Goal: Information Seeking & Learning: Learn about a topic

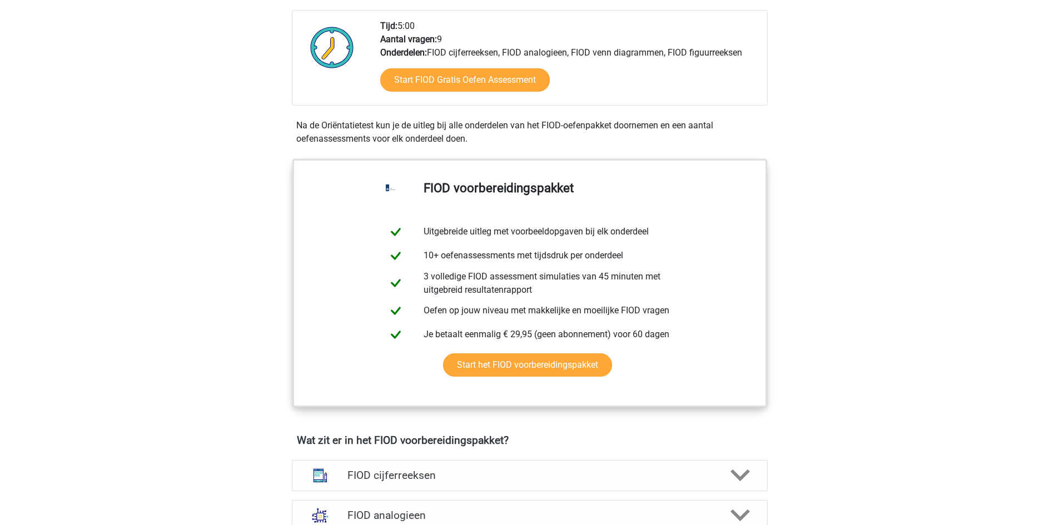
scroll to position [389, 0]
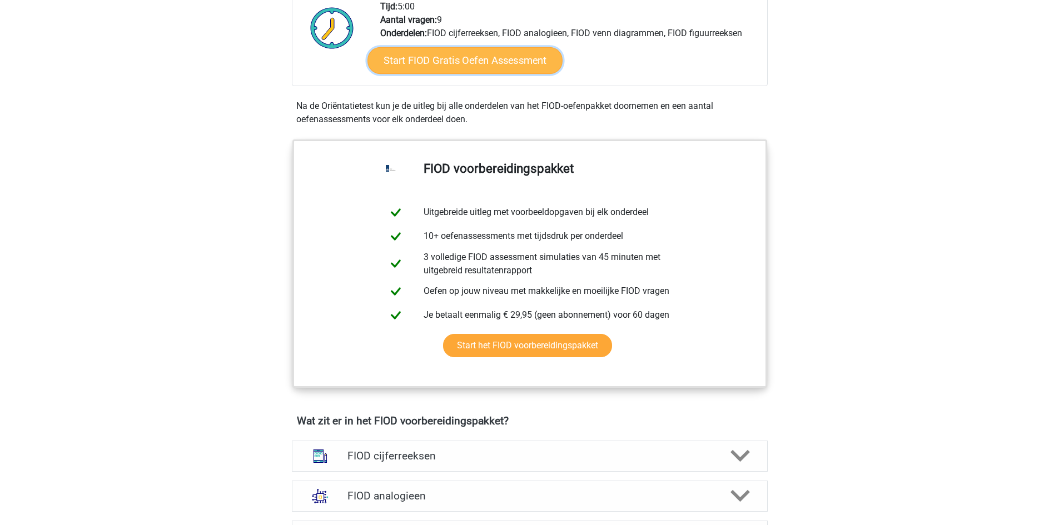
click at [446, 70] on link "Start FIOD Gratis Oefen Assessment" at bounding box center [464, 60] width 195 height 27
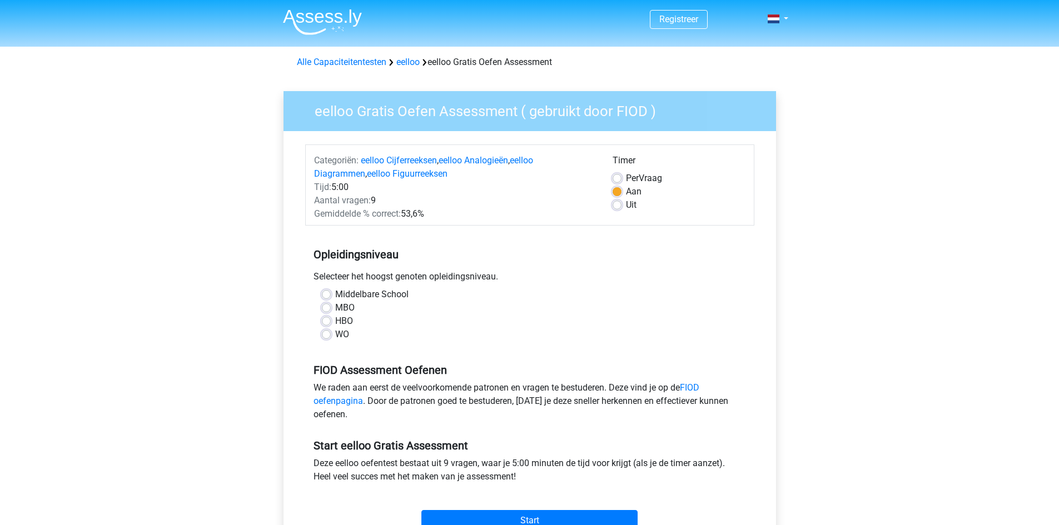
click at [335, 320] on label "HBO" at bounding box center [344, 321] width 18 height 13
click at [328, 320] on input "HBO" at bounding box center [326, 320] width 9 height 11
radio input "true"
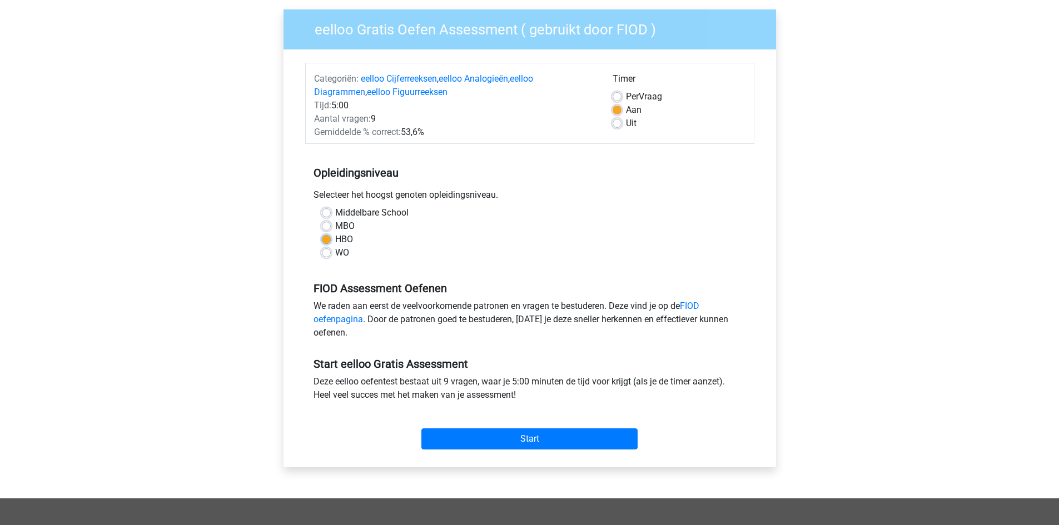
scroll to position [111, 0]
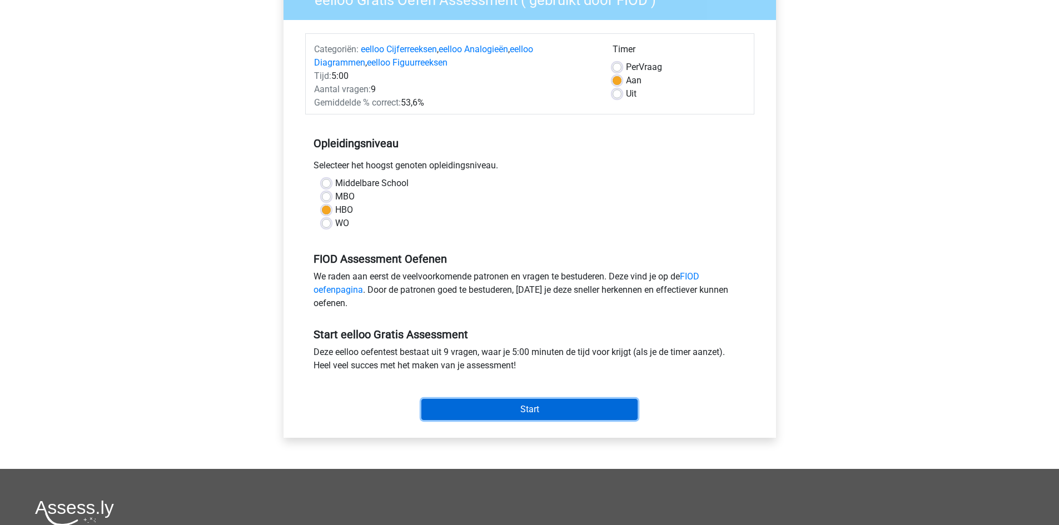
click at [548, 410] on input "Start" at bounding box center [529, 409] width 216 height 21
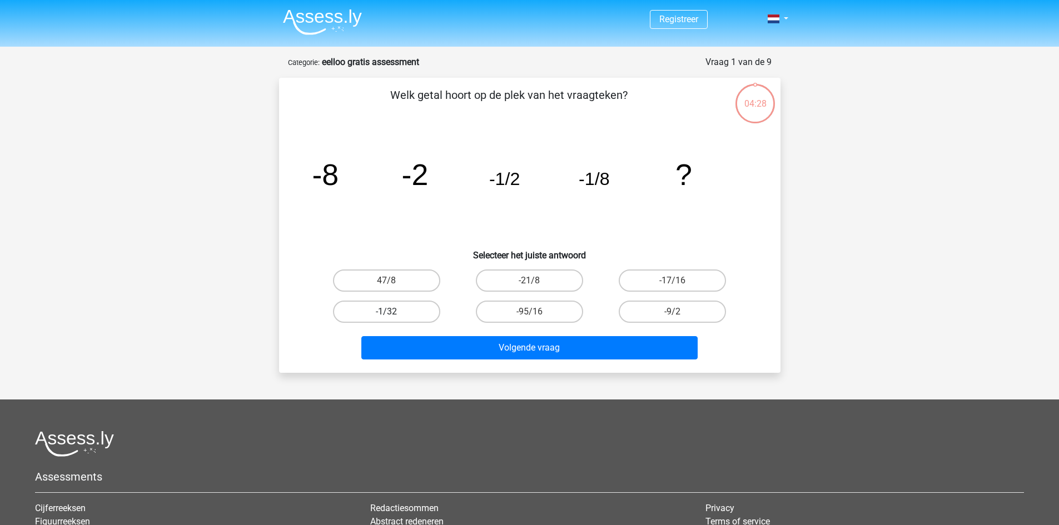
click at [400, 317] on label "-1/32" at bounding box center [386, 312] width 107 height 22
click at [393, 317] on input "-1/32" at bounding box center [389, 315] width 7 height 7
radio input "true"
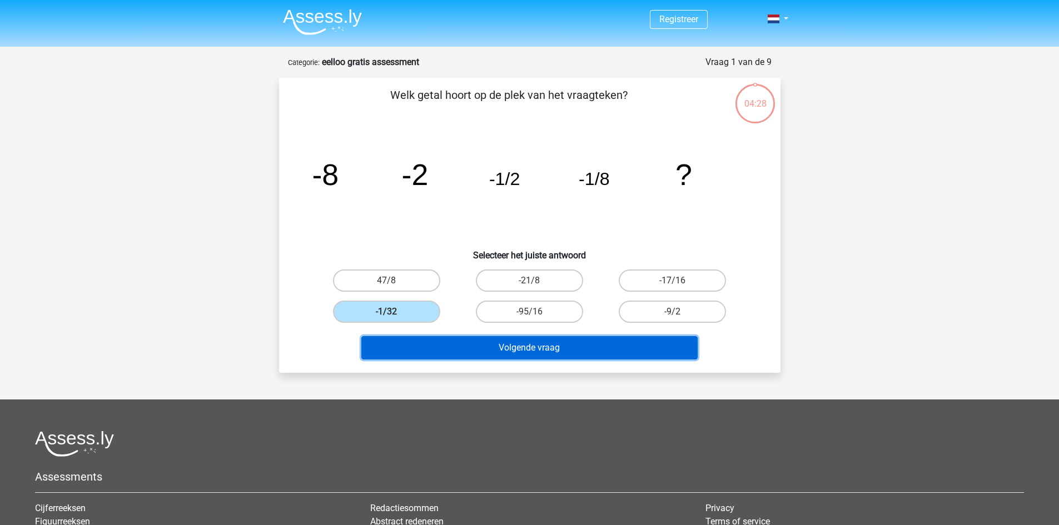
click at [521, 357] on button "Volgende vraag" at bounding box center [529, 347] width 336 height 23
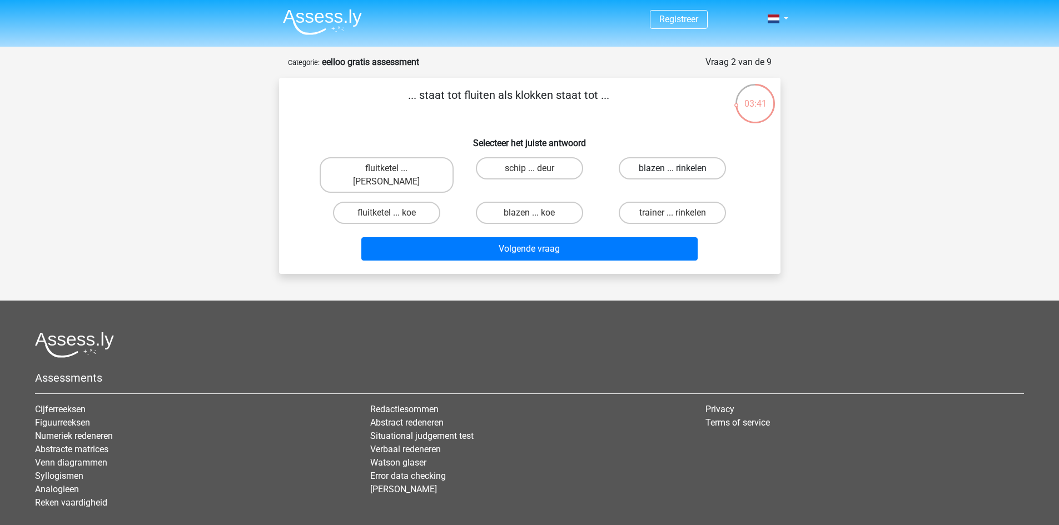
click at [645, 173] on label "blazen ... rinkelen" at bounding box center [671, 168] width 107 height 22
click at [672, 173] on input "blazen ... rinkelen" at bounding box center [675, 171] width 7 height 7
radio input "true"
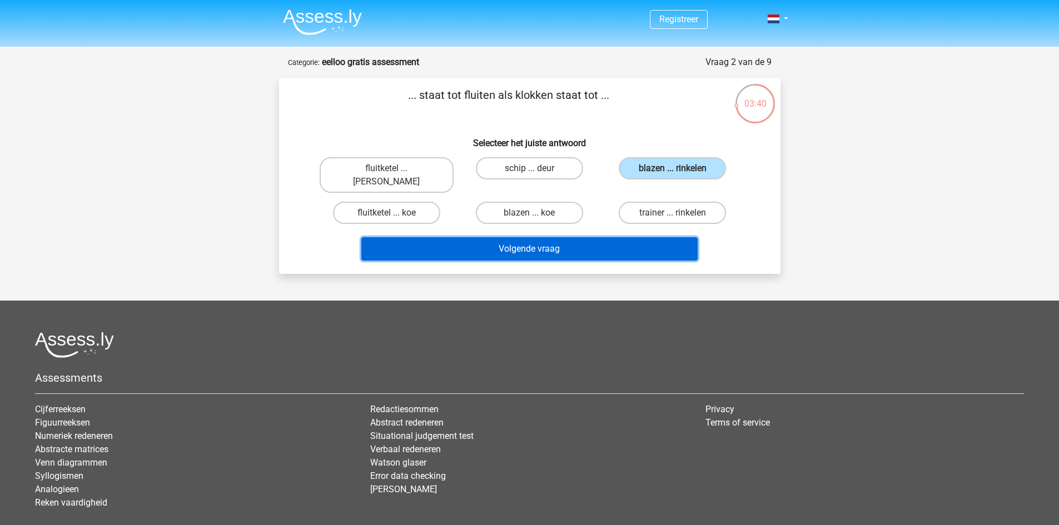
click at [582, 237] on button "Volgende vraag" at bounding box center [529, 248] width 336 height 23
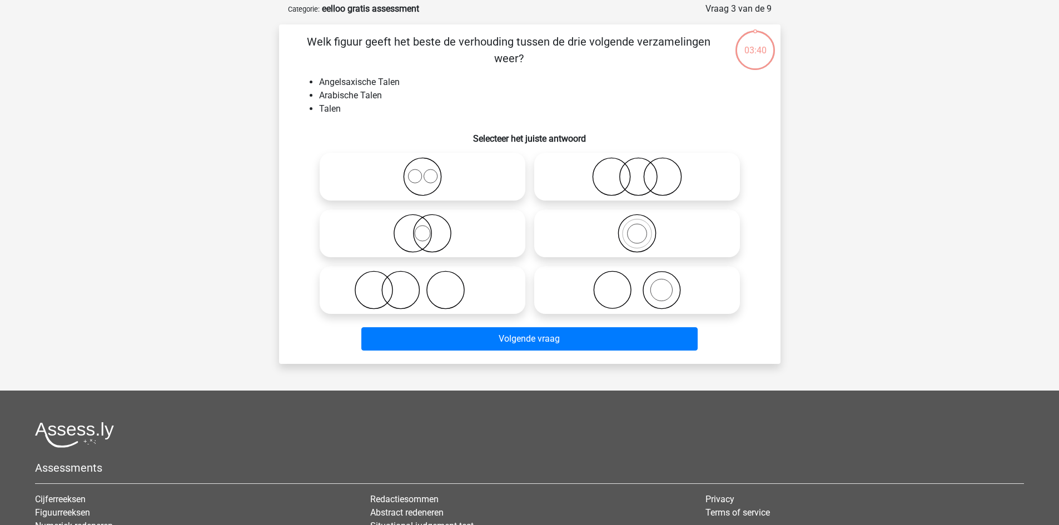
scroll to position [56, 0]
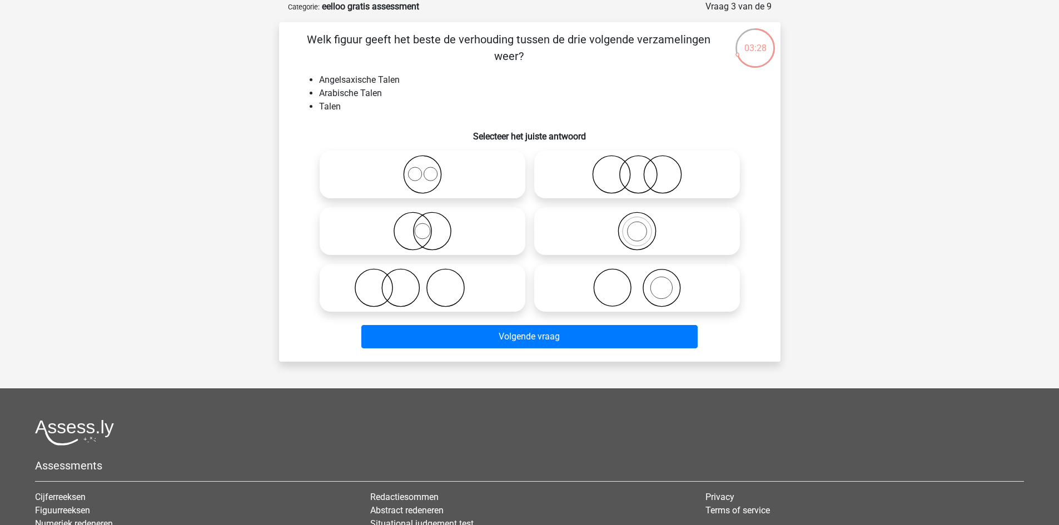
click at [673, 390] on footer "Assessments Cijferreeksen Figuurreeksen Numeriek redeneren Abstracte matrices V…" at bounding box center [529, 534] width 1059 height 293
click at [422, 178] on icon at bounding box center [422, 174] width 197 height 39
click at [422, 169] on input "radio" at bounding box center [425, 165] width 7 height 7
radio input "true"
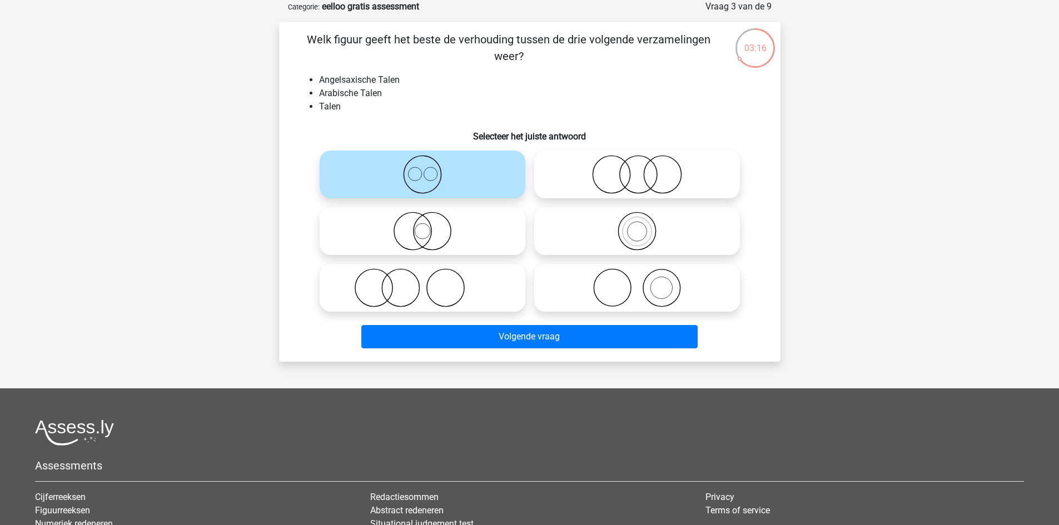
click at [674, 390] on footer "Assessments Cijferreeksen Figuurreeksen Numeriek redeneren Abstracte matrices V…" at bounding box center [529, 534] width 1059 height 293
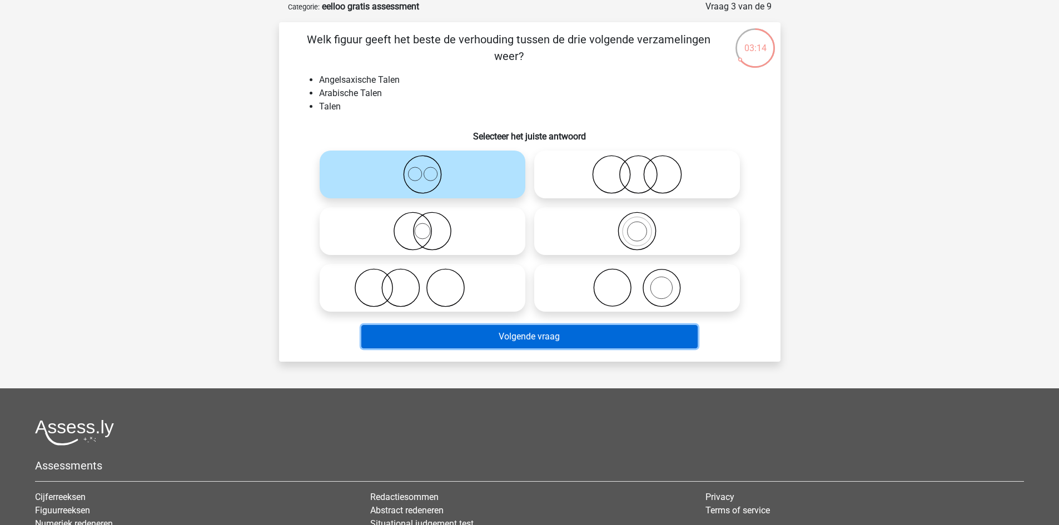
click at [524, 336] on button "Volgende vraag" at bounding box center [529, 336] width 336 height 23
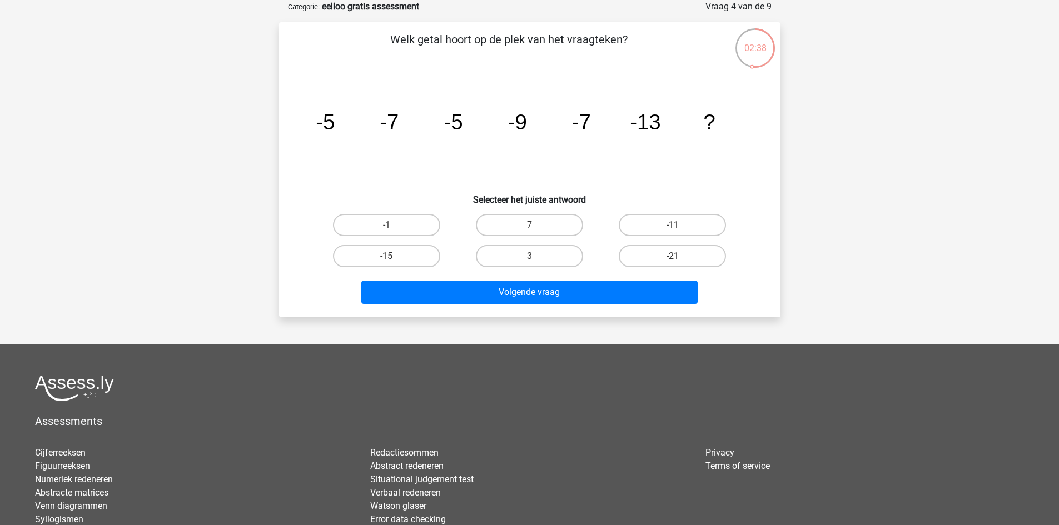
click at [674, 390] on div at bounding box center [529, 388] width 989 height 26
click at [685, 255] on label "-21" at bounding box center [671, 256] width 107 height 22
click at [680, 256] on input "-21" at bounding box center [675, 259] width 7 height 7
radio input "true"
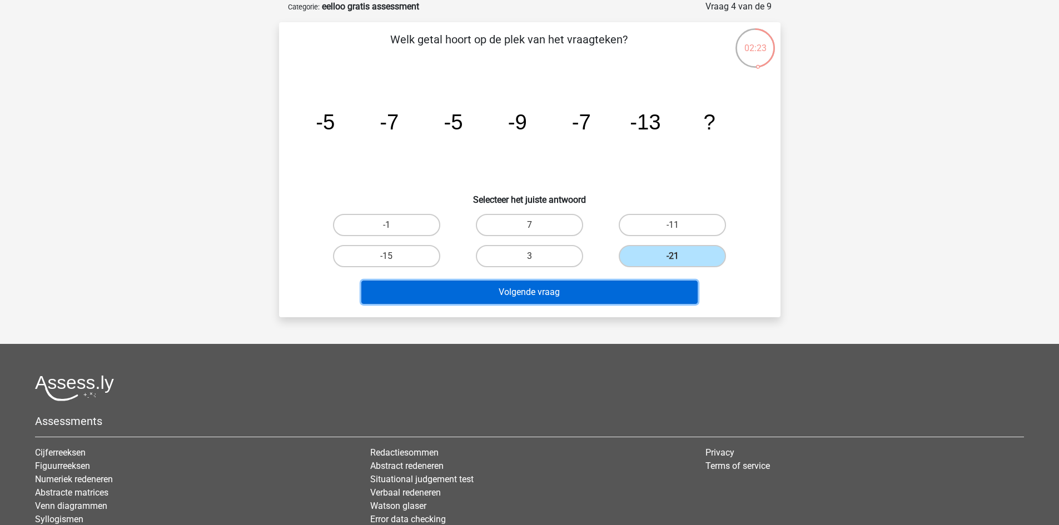
click at [642, 285] on button "Volgende vraag" at bounding box center [529, 292] width 336 height 23
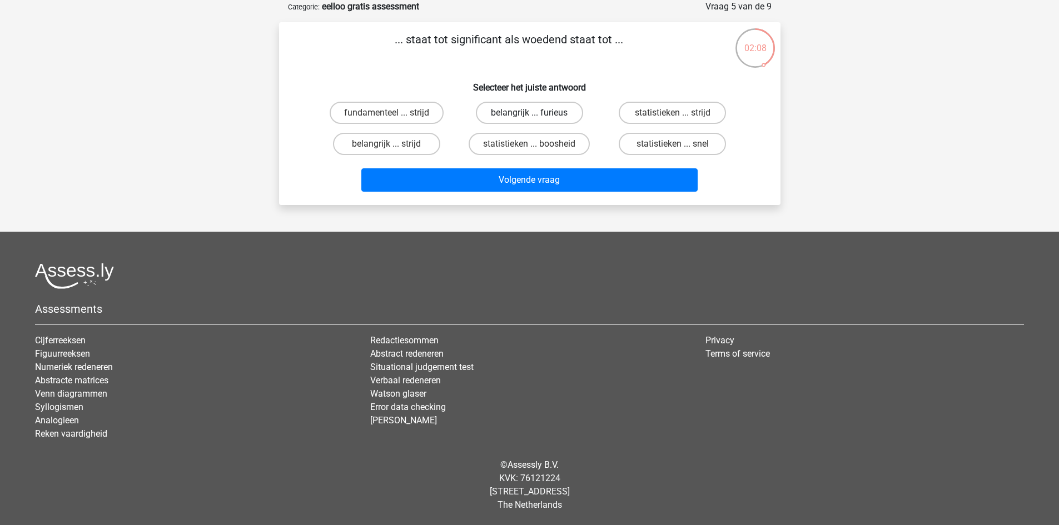
click at [532, 111] on label "belangrijk ... furieus" at bounding box center [529, 113] width 107 height 22
click at [532, 113] on input "belangrijk ... furieus" at bounding box center [532, 116] width 7 height 7
radio input "true"
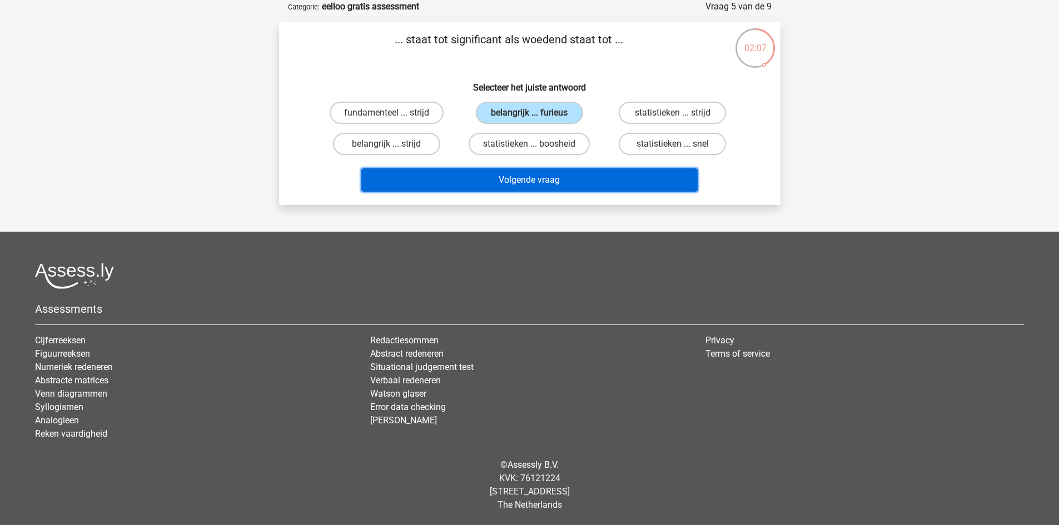
click at [528, 179] on button "Volgende vraag" at bounding box center [529, 179] width 336 height 23
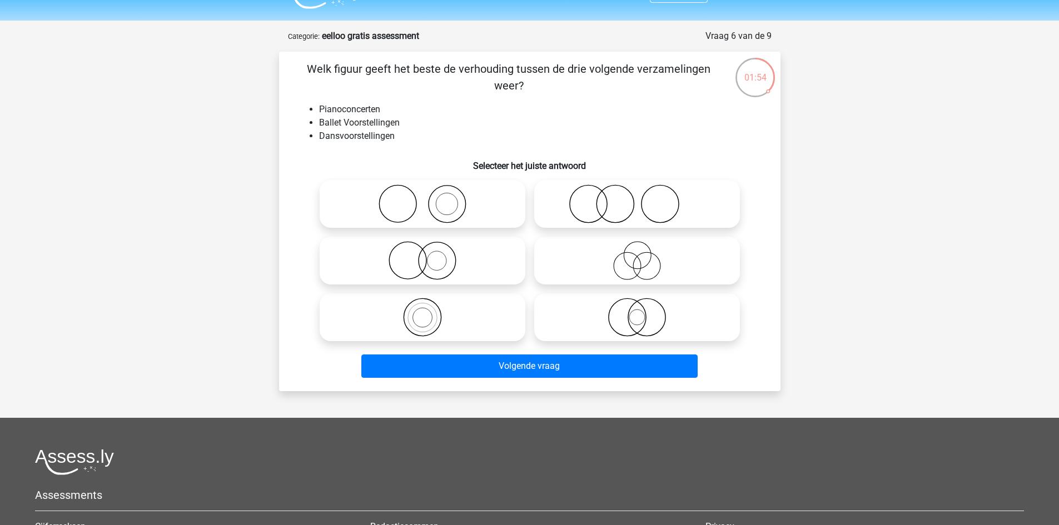
scroll to position [0, 0]
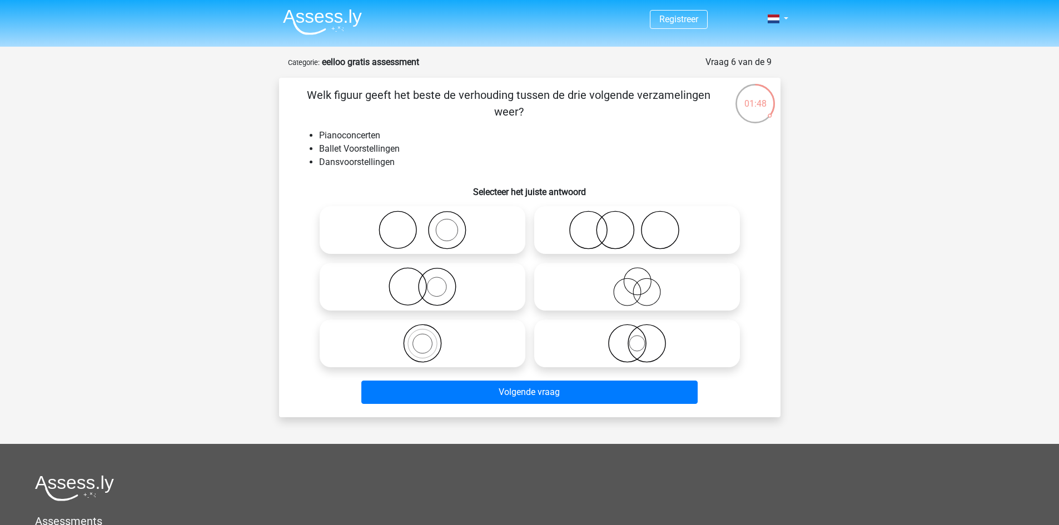
click at [437, 290] on icon at bounding box center [422, 286] width 197 height 39
click at [430, 281] on input "radio" at bounding box center [425, 277] width 7 height 7
radio input "true"
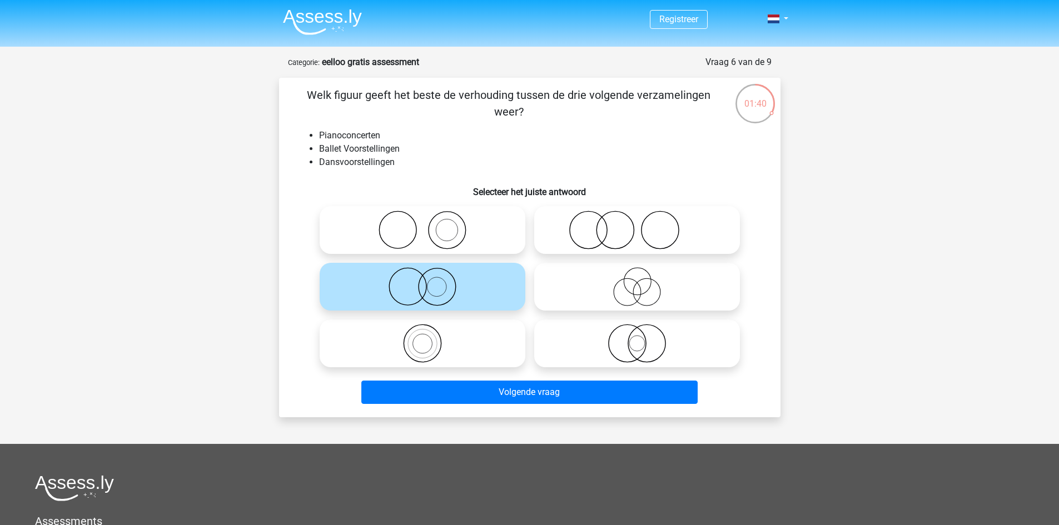
click at [450, 238] on icon at bounding box center [422, 230] width 197 height 39
click at [430, 224] on input "radio" at bounding box center [425, 220] width 7 height 7
radio input "true"
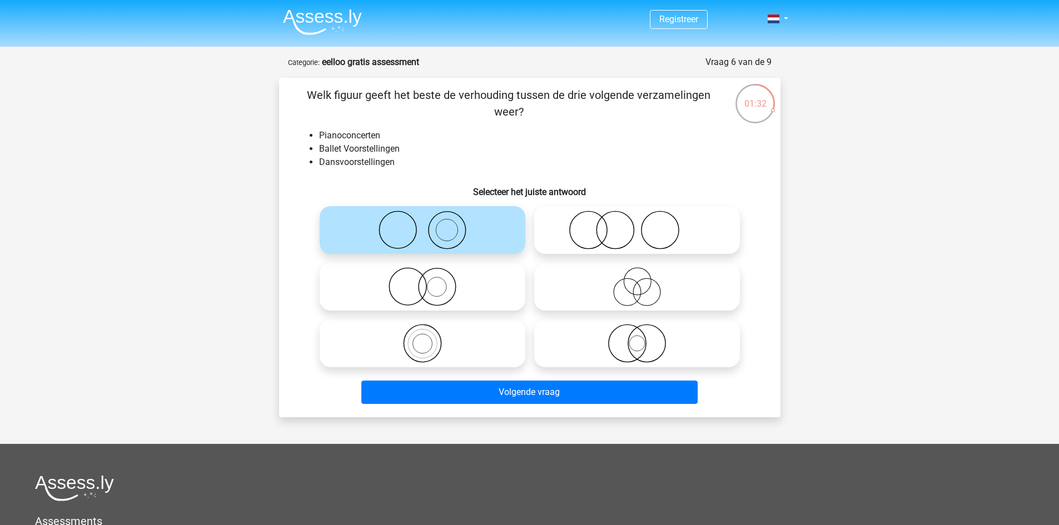
click at [573, 219] on circle at bounding box center [587, 230] width 37 height 37
click at [637, 219] on input "radio" at bounding box center [640, 220] width 7 height 7
radio input "true"
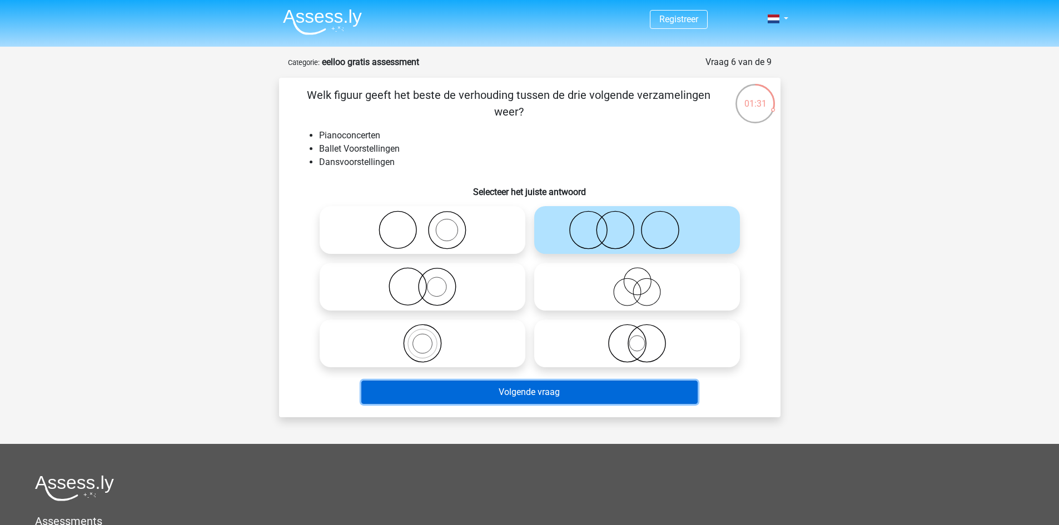
click at [562, 395] on button "Volgende vraag" at bounding box center [529, 392] width 336 height 23
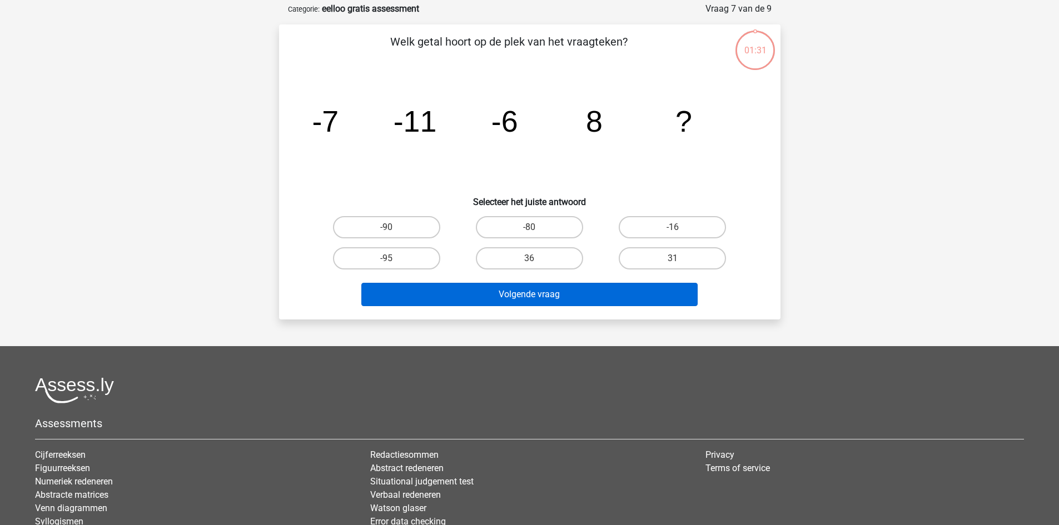
scroll to position [56, 0]
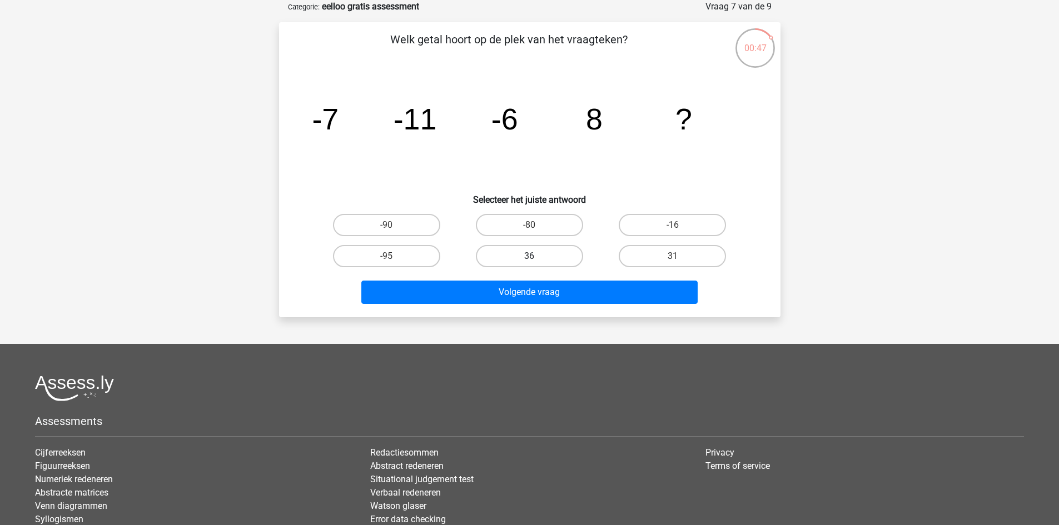
click at [565, 252] on label "36" at bounding box center [529, 256] width 107 height 22
click at [536, 256] on input "36" at bounding box center [532, 259] width 7 height 7
radio input "true"
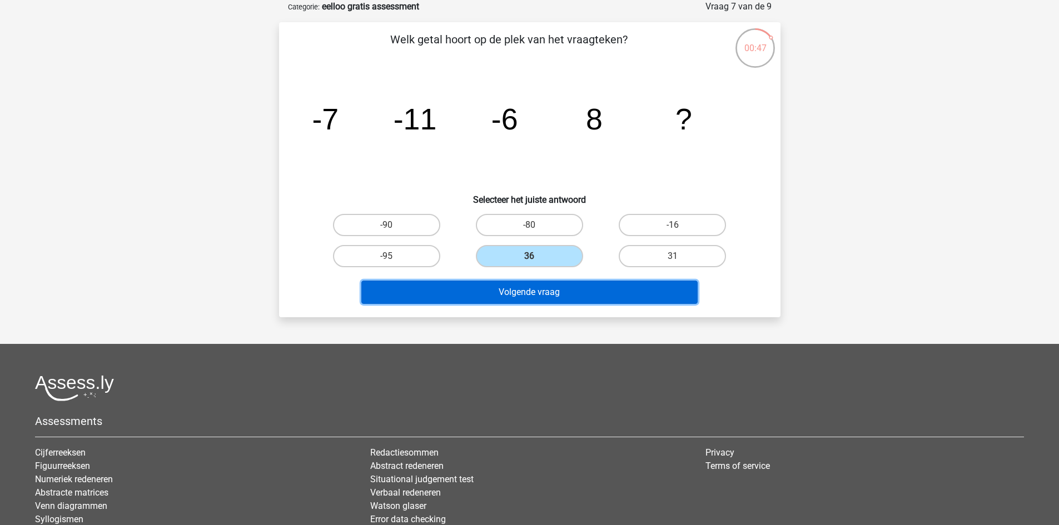
click at [561, 291] on button "Volgende vraag" at bounding box center [529, 292] width 336 height 23
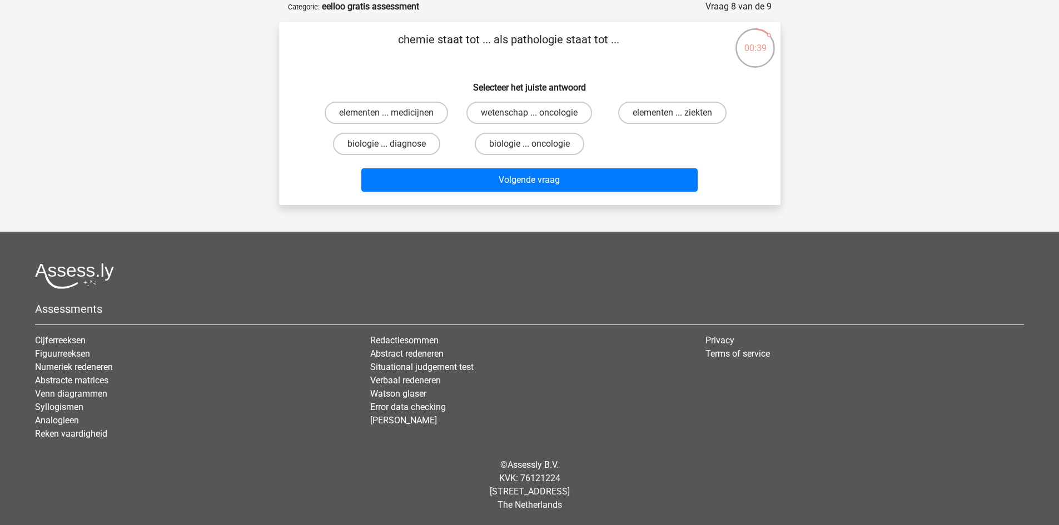
click at [686, 377] on li "Verbaal redeneren" at bounding box center [529, 380] width 318 height 13
click at [411, 145] on label "biologie ... diagnose" at bounding box center [386, 144] width 107 height 22
click at [393, 145] on input "biologie ... diagnose" at bounding box center [389, 147] width 7 height 7
radio input "true"
drag, startPoint x: 446, startPoint y: 193, endPoint x: 450, endPoint y: 187, distance: 6.8
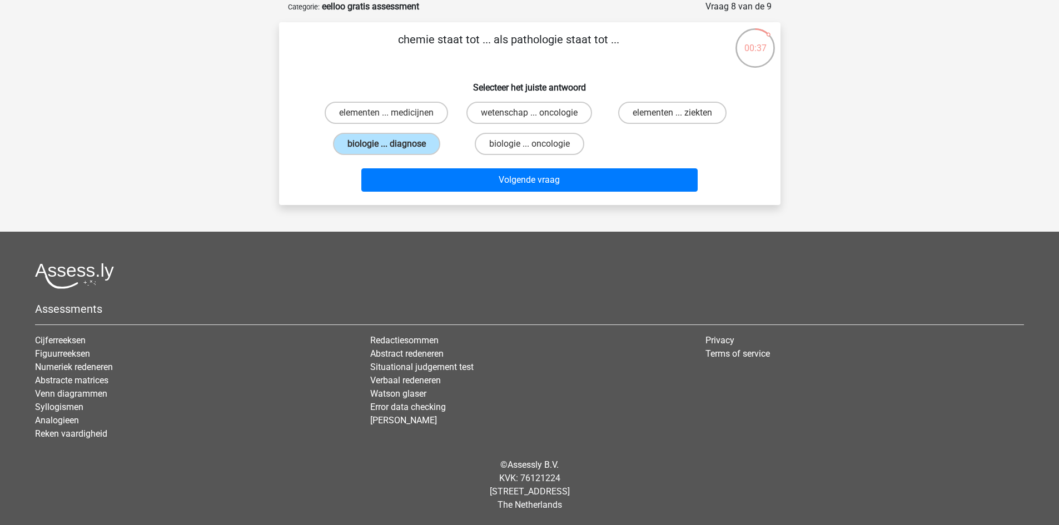
click at [446, 193] on div "Volgende vraag" at bounding box center [529, 182] width 429 height 28
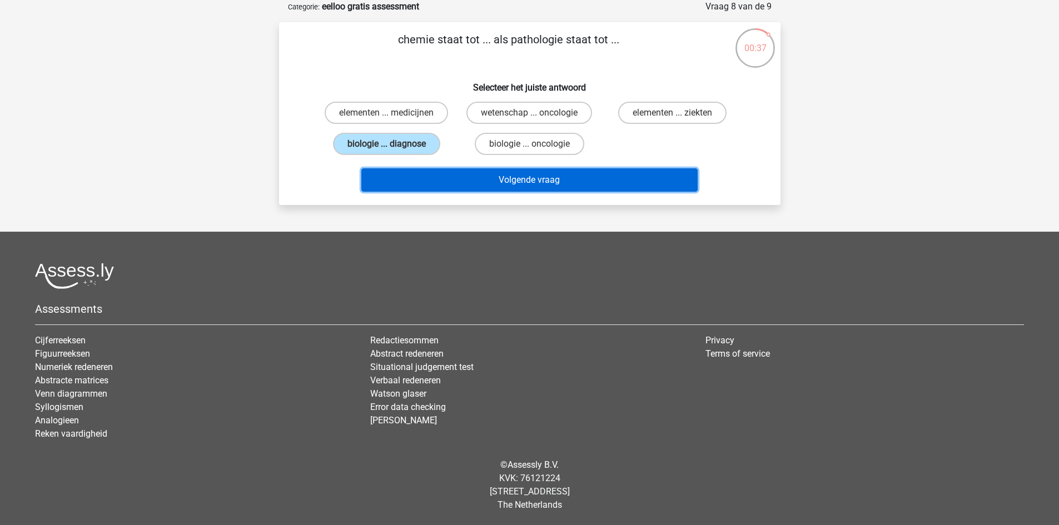
click at [450, 186] on button "Volgende vraag" at bounding box center [529, 179] width 336 height 23
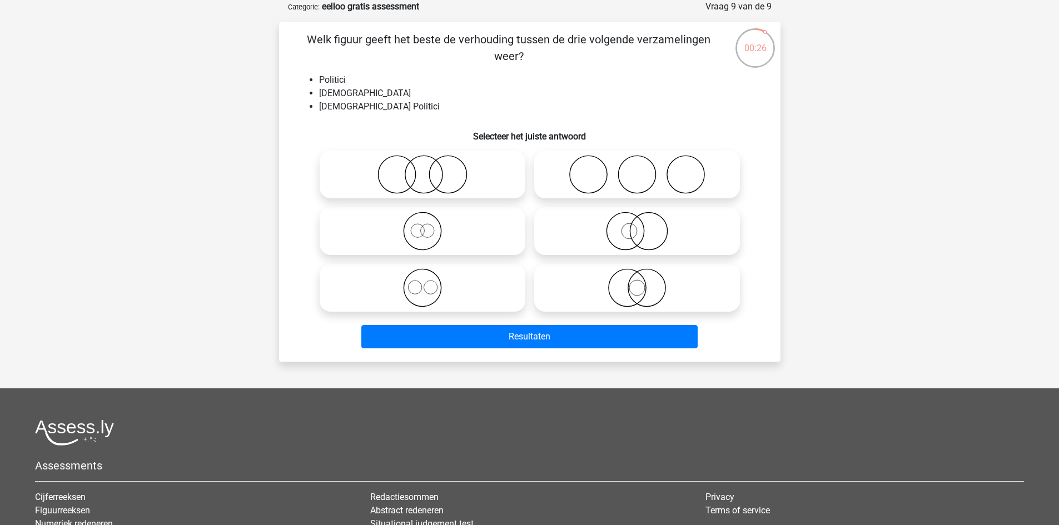
click at [674, 390] on footer "Assessments Cijferreeksen Figuurreeksen Numeriek redeneren Abstracte matrices V…" at bounding box center [529, 534] width 1059 height 293
click at [592, 219] on icon at bounding box center [636, 231] width 197 height 39
click at [637, 219] on input "radio" at bounding box center [640, 221] width 7 height 7
radio input "true"
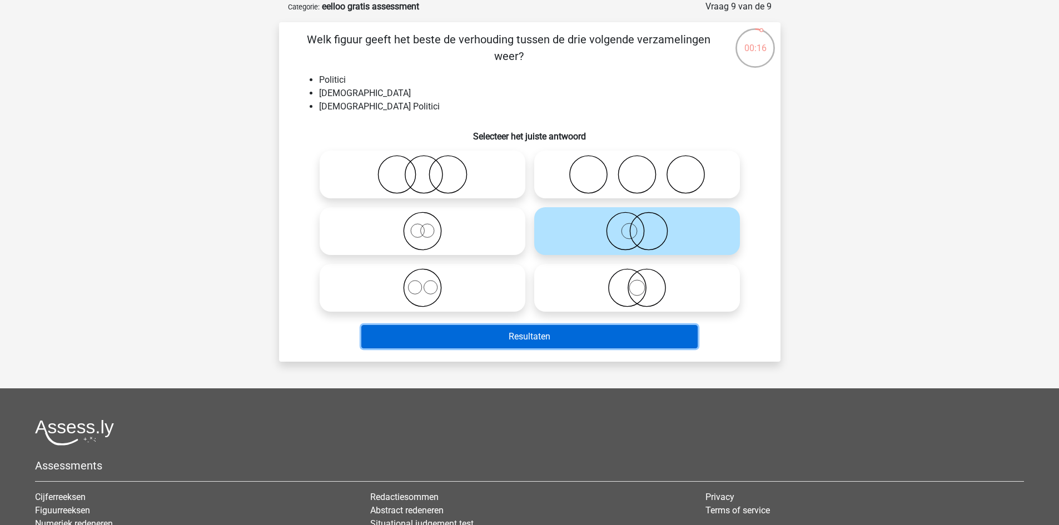
click at [558, 338] on button "Resultaten" at bounding box center [529, 336] width 336 height 23
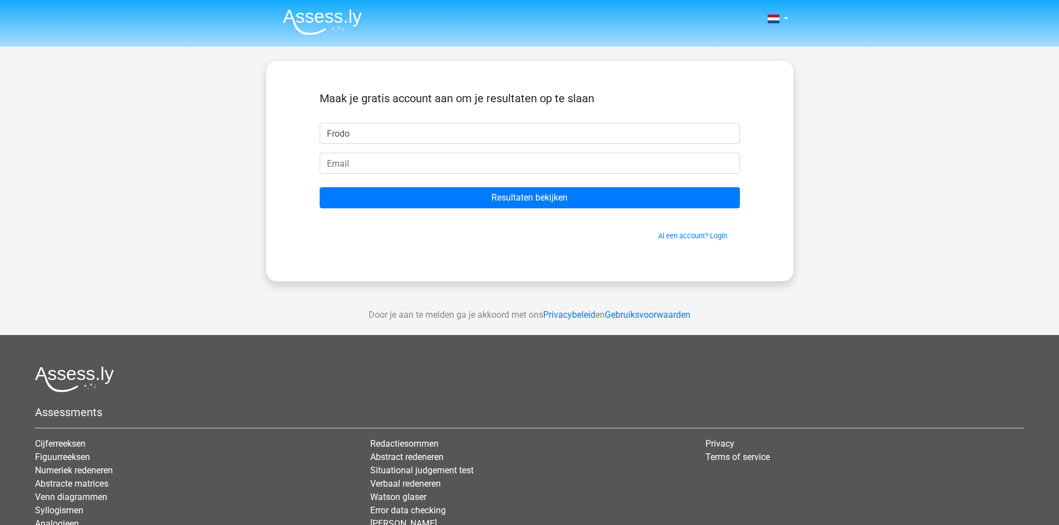
type input "Frodo"
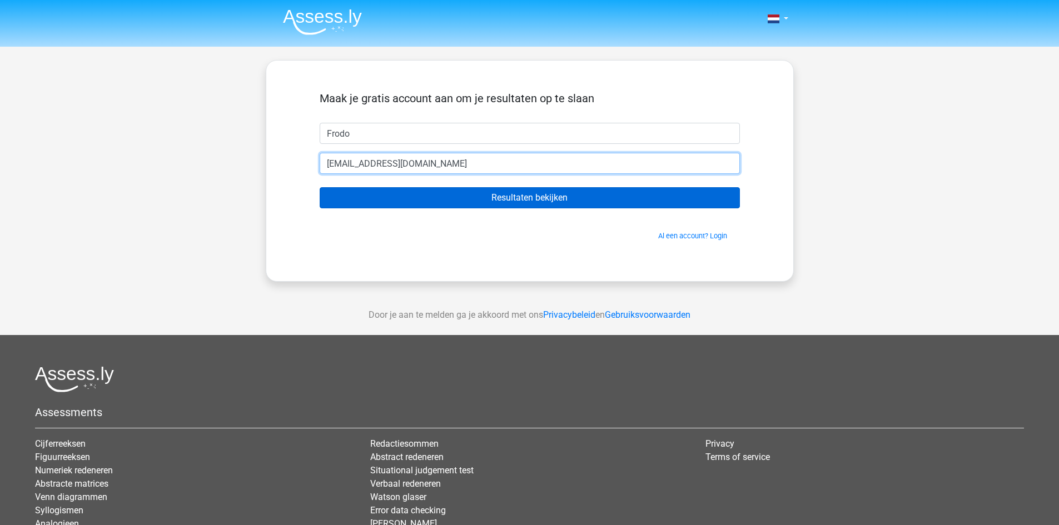
type input "frodo_van_dongen@hotmail.com"
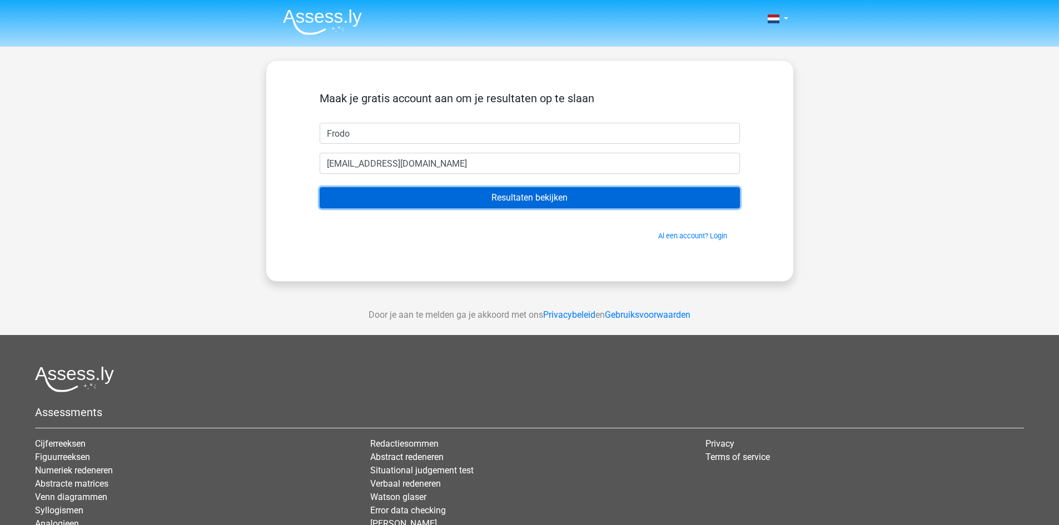
click at [575, 203] on input "Resultaten bekijken" at bounding box center [530, 197] width 420 height 21
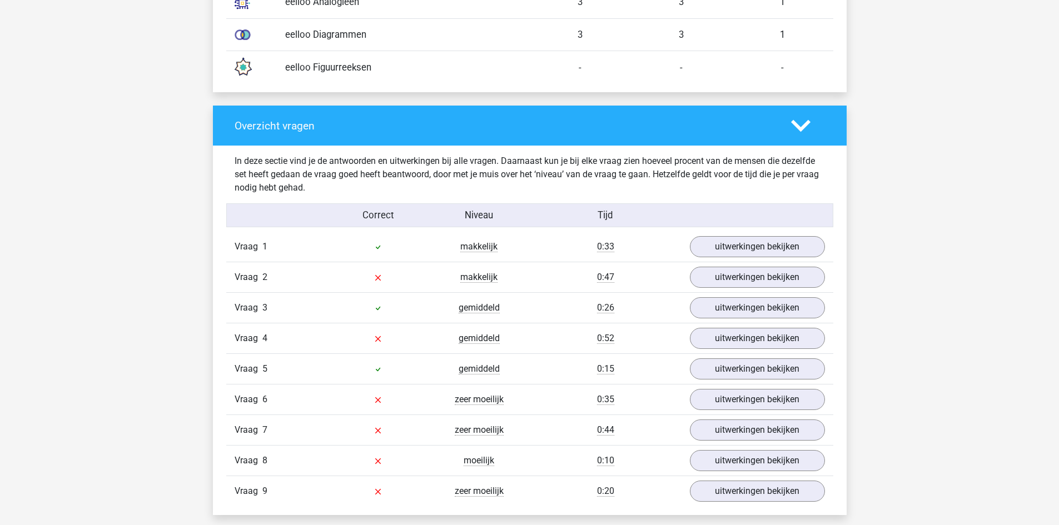
scroll to position [1056, 0]
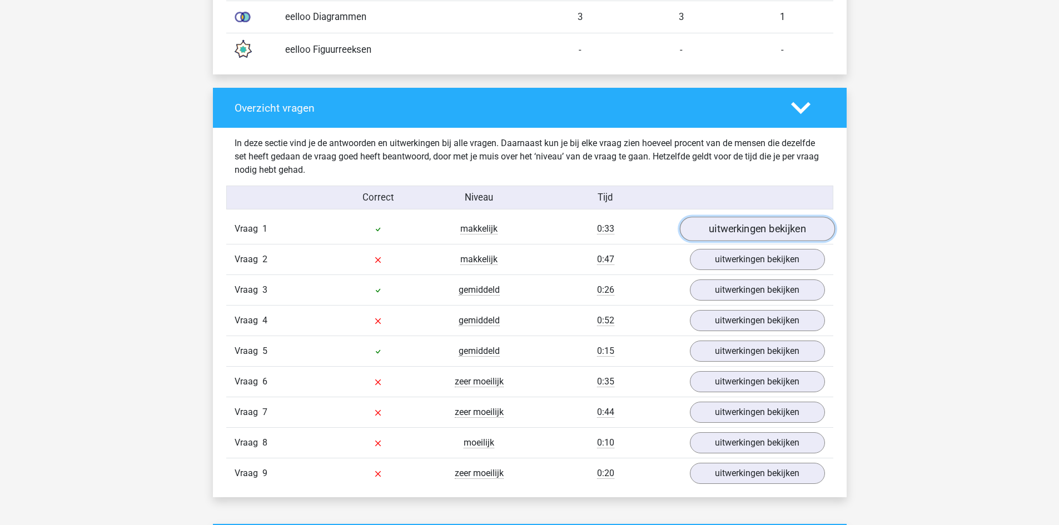
click at [784, 239] on link "uitwerkingen bekijken" at bounding box center [756, 229] width 155 height 24
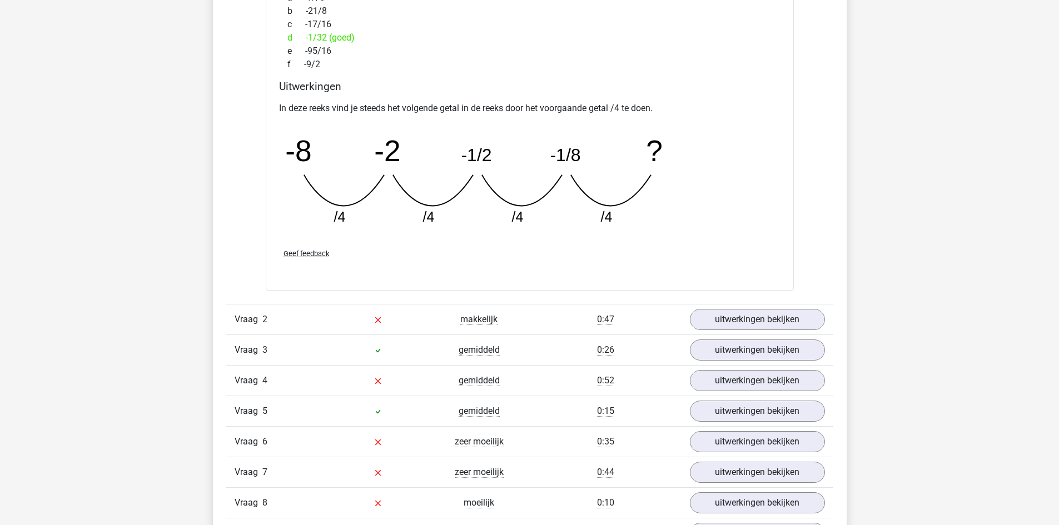
scroll to position [1500, 0]
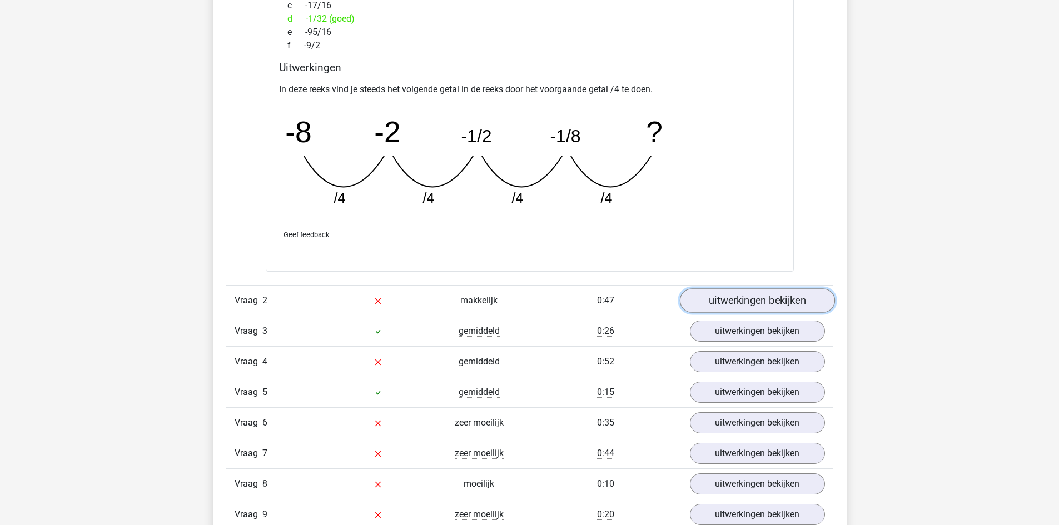
click at [759, 304] on link "uitwerkingen bekijken" at bounding box center [756, 300] width 155 height 24
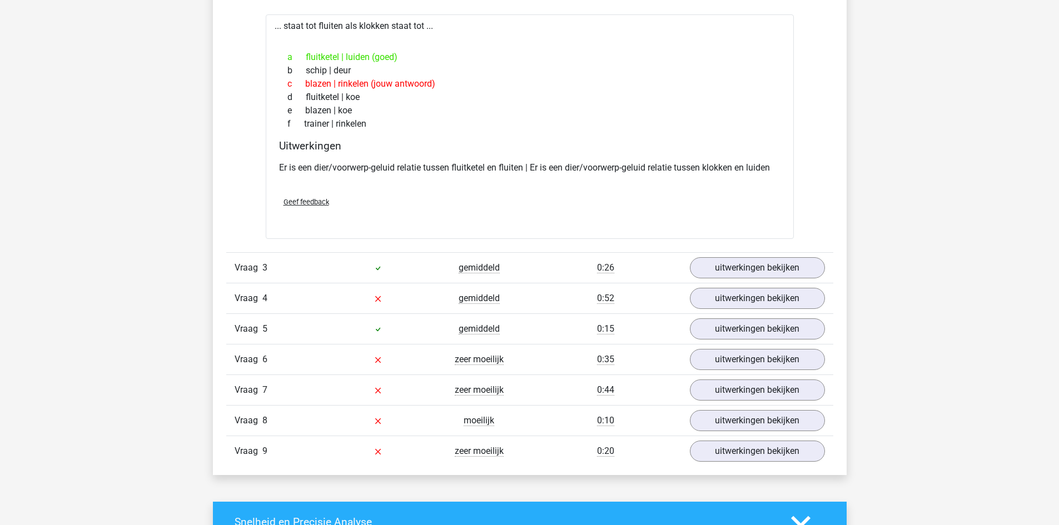
scroll to position [1834, 0]
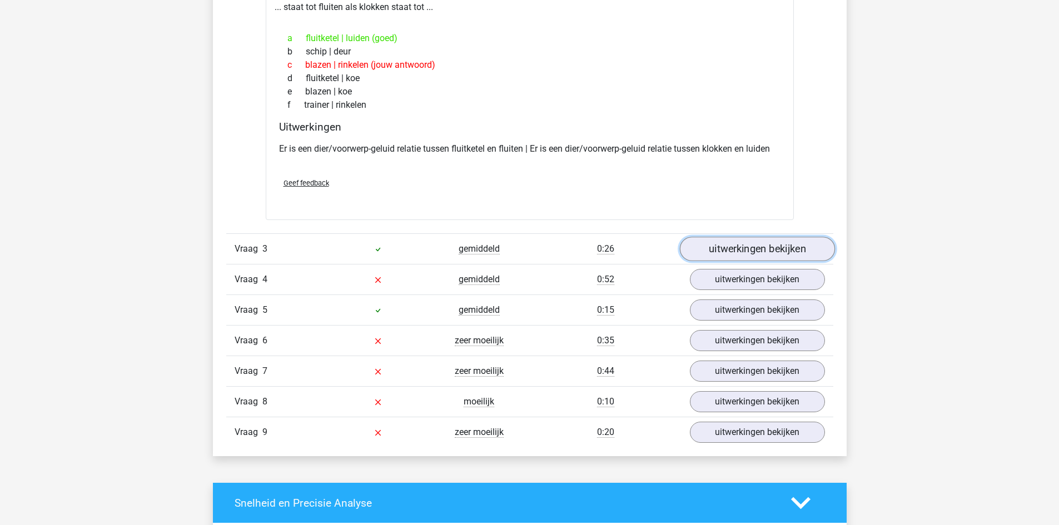
click at [759, 253] on link "uitwerkingen bekijken" at bounding box center [756, 249] width 155 height 24
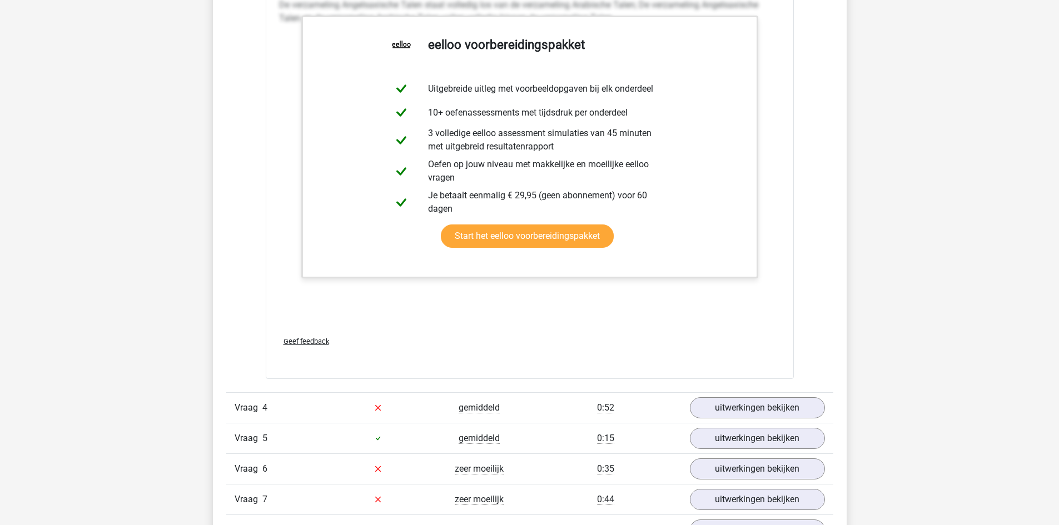
scroll to position [2501, 0]
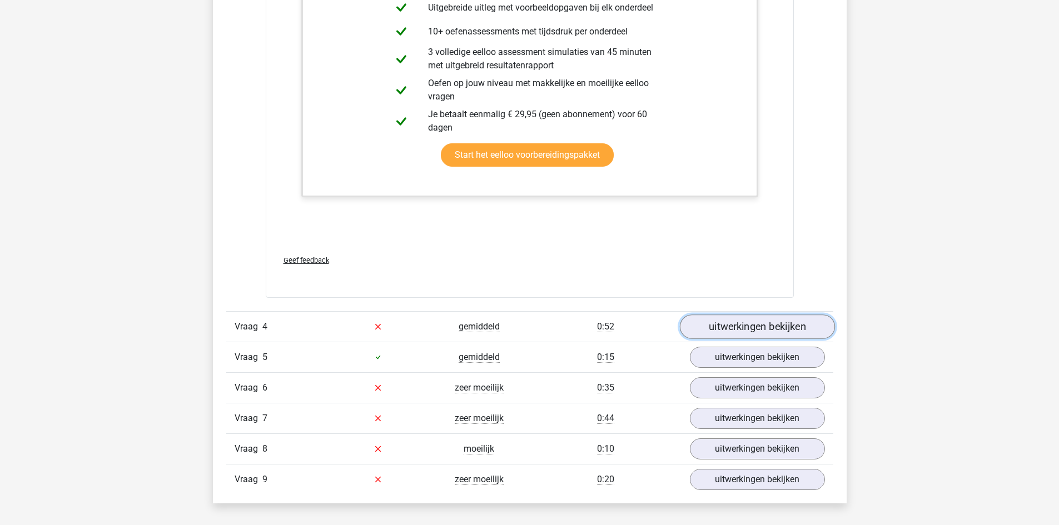
click at [795, 320] on link "uitwerkingen bekijken" at bounding box center [756, 327] width 155 height 24
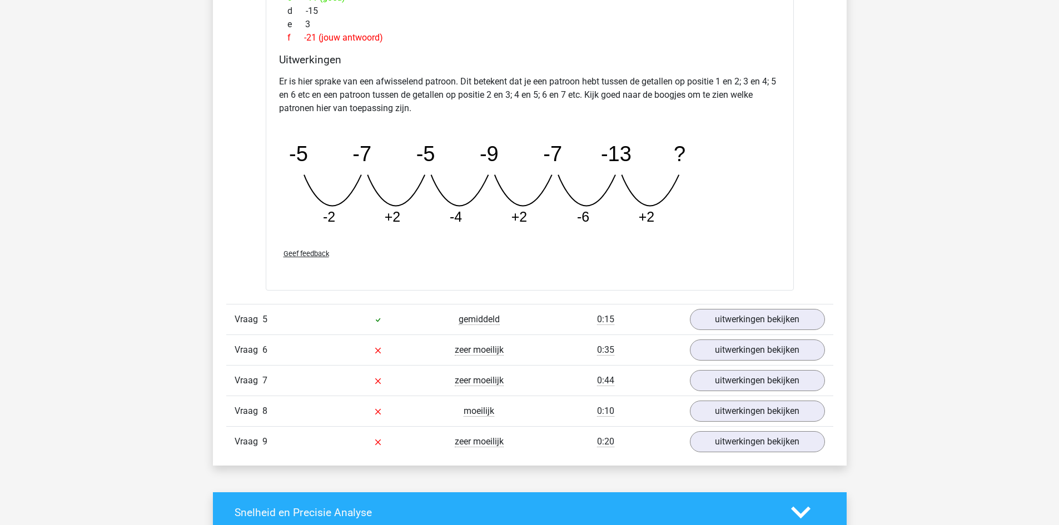
scroll to position [3056, 0]
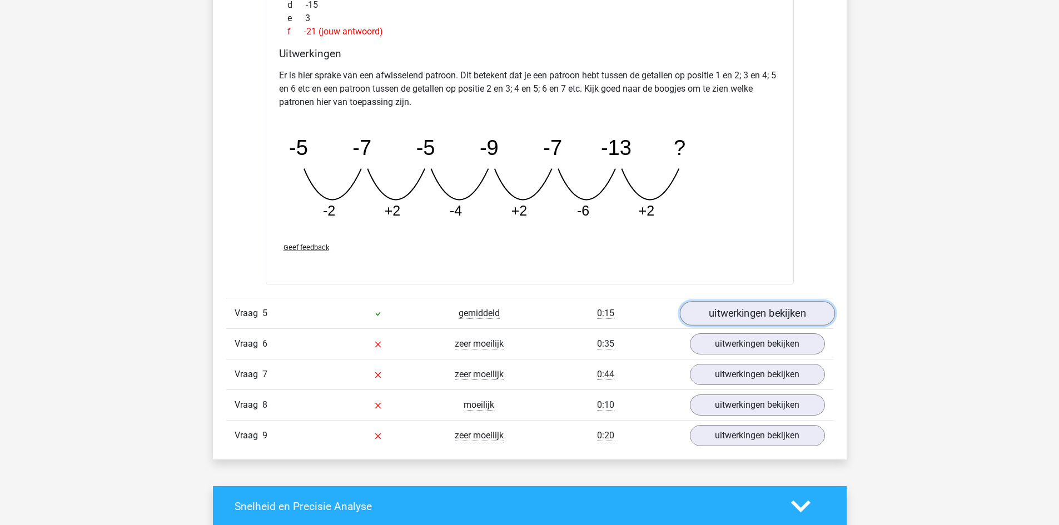
click at [702, 310] on link "uitwerkingen bekijken" at bounding box center [756, 313] width 155 height 24
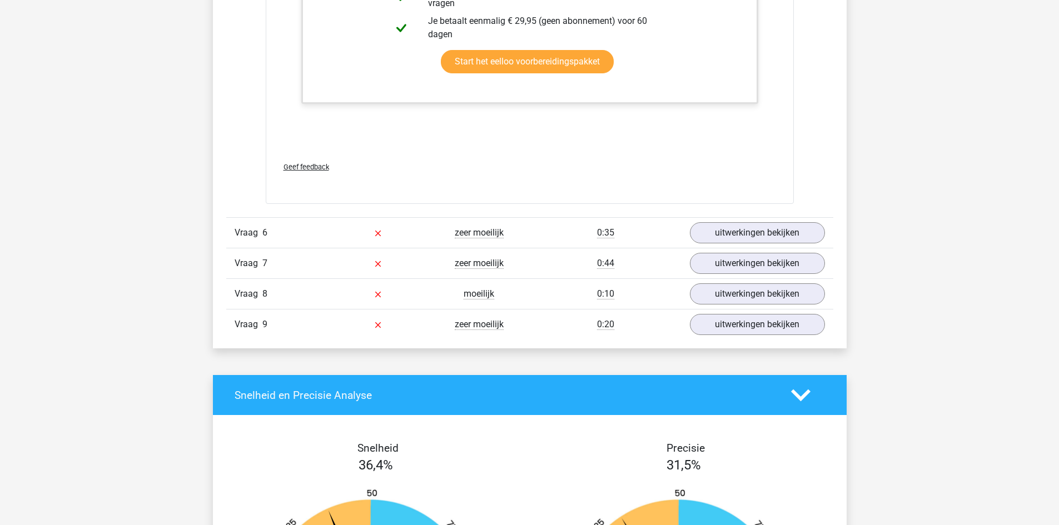
scroll to position [3723, 0]
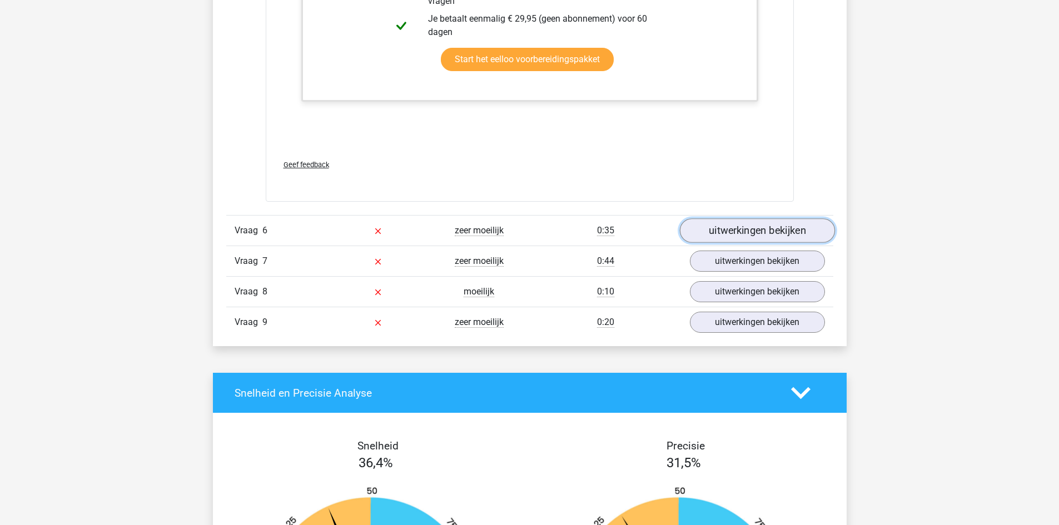
click at [722, 233] on link "uitwerkingen bekijken" at bounding box center [756, 231] width 155 height 24
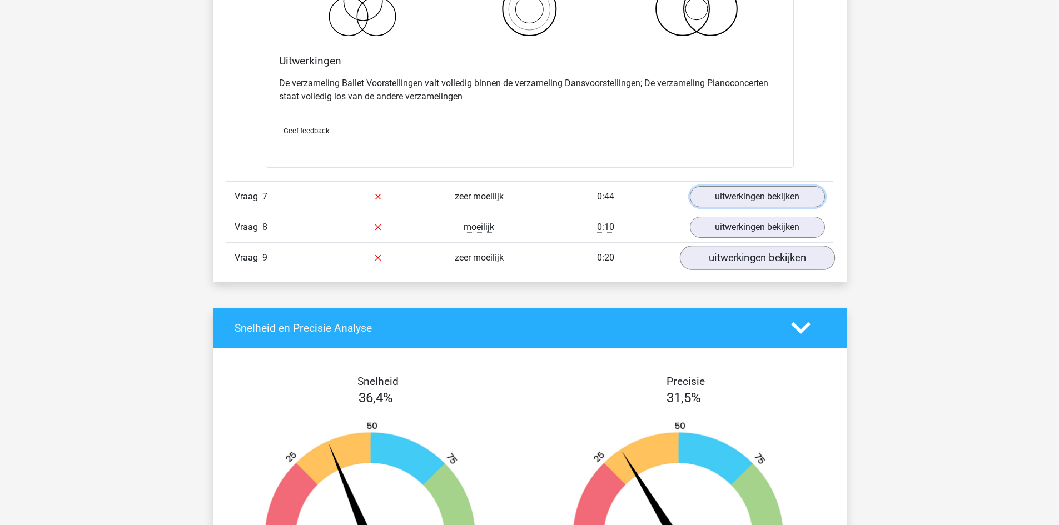
scroll to position [4223, 0]
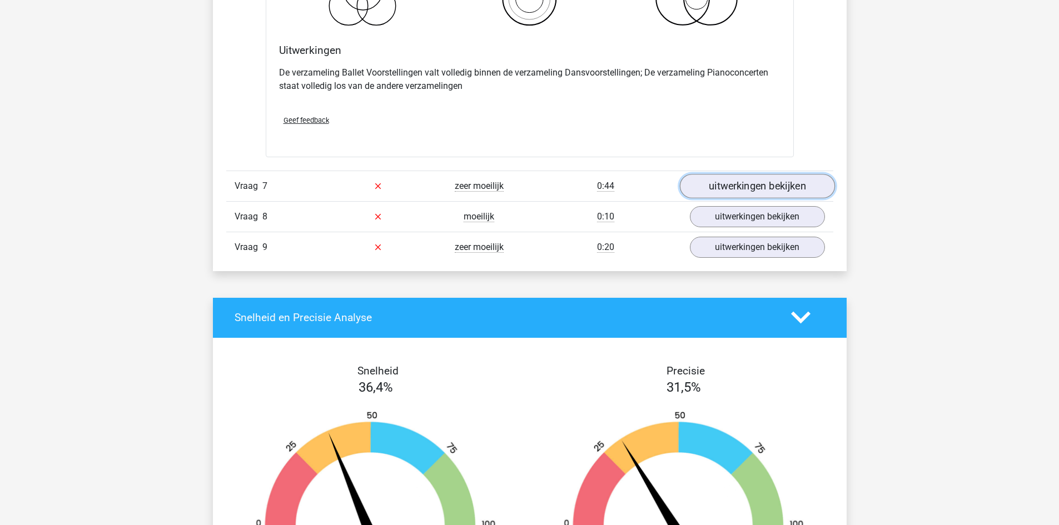
click at [726, 192] on link "uitwerkingen bekijken" at bounding box center [756, 186] width 155 height 24
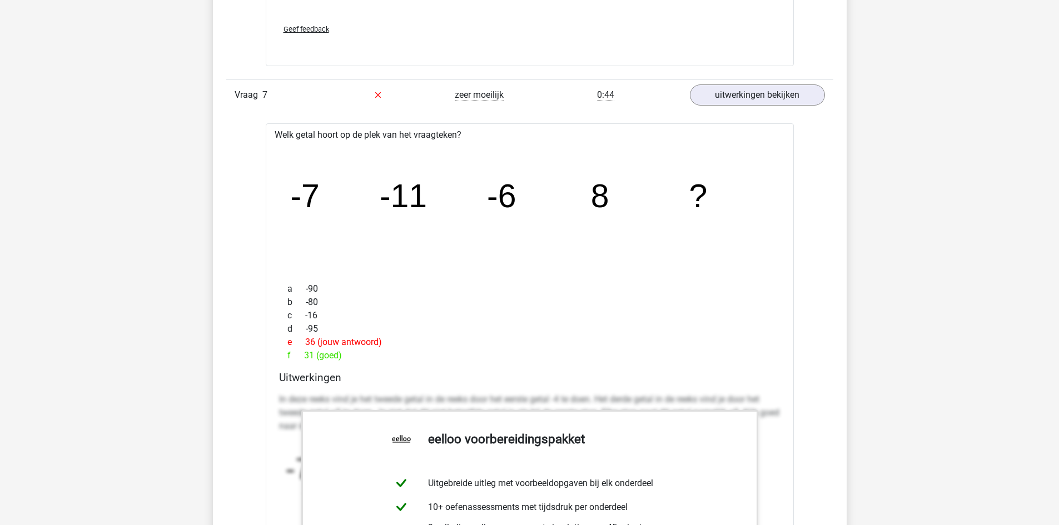
scroll to position [4334, 0]
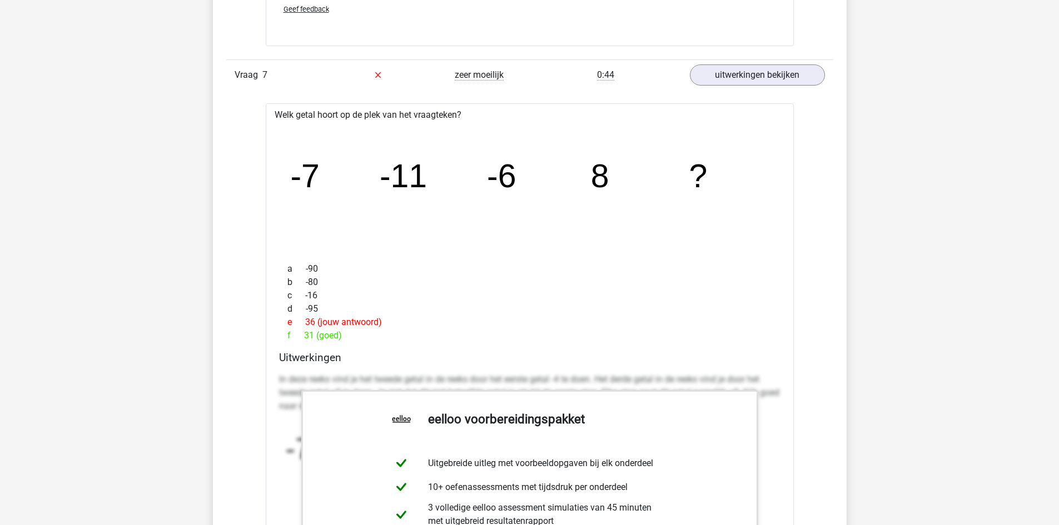
click at [479, 328] on div "e 36 (jouw antwoord)" at bounding box center [529, 322] width 501 height 13
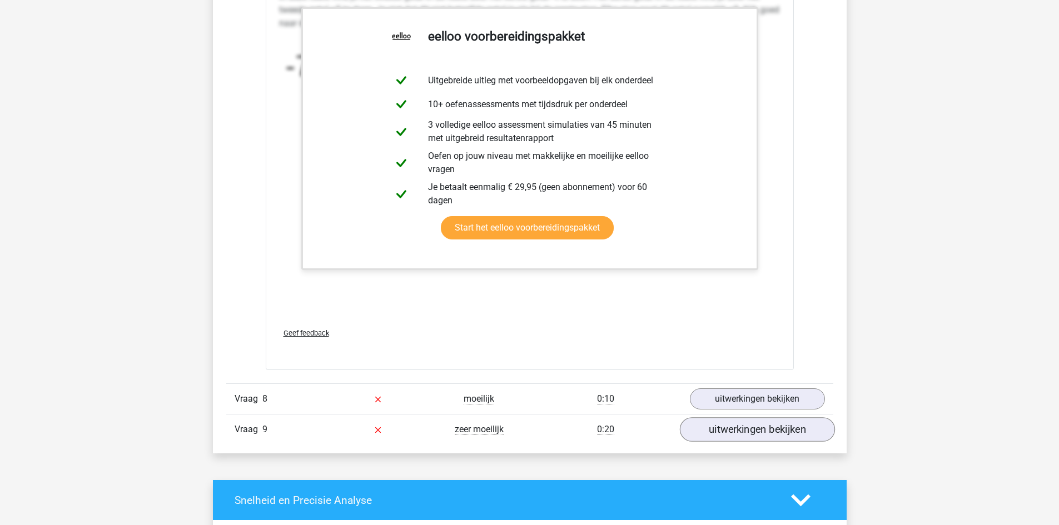
scroll to position [4723, 0]
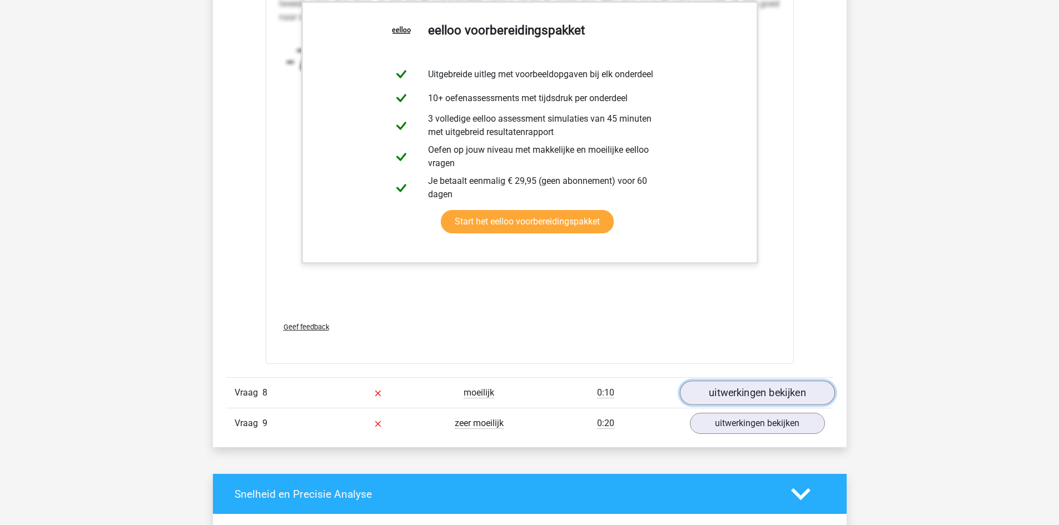
click at [764, 395] on link "uitwerkingen bekijken" at bounding box center [756, 393] width 155 height 24
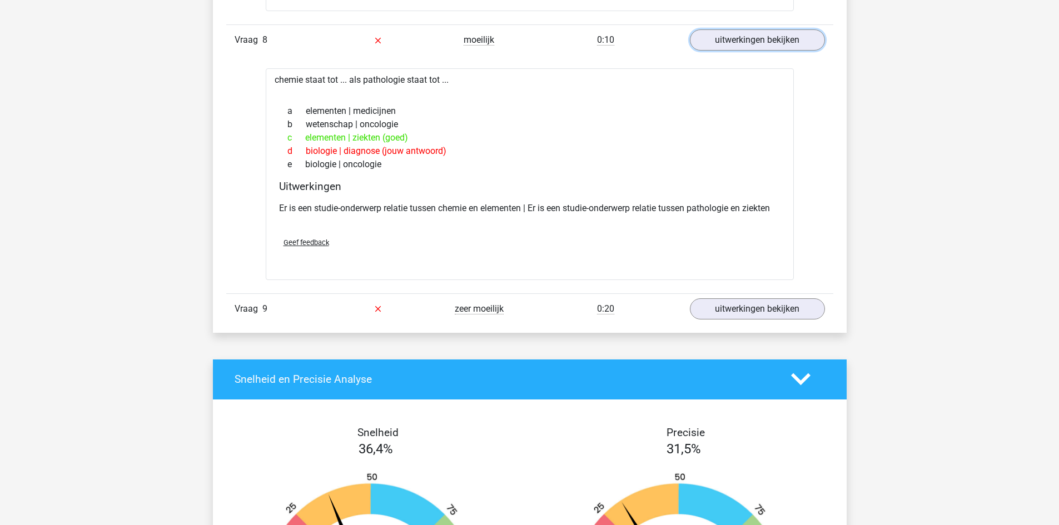
scroll to position [5057, 0]
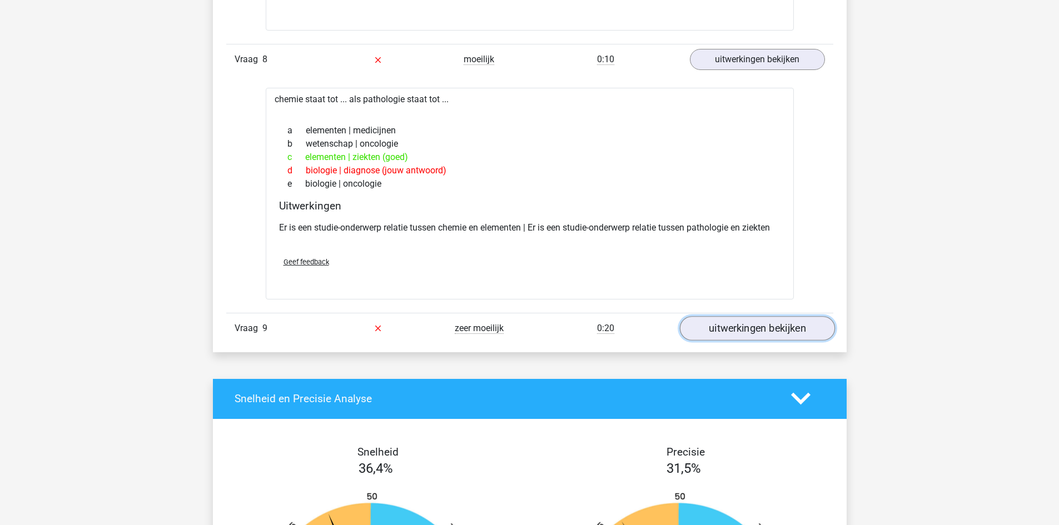
click at [732, 334] on link "uitwerkingen bekijken" at bounding box center [756, 328] width 155 height 24
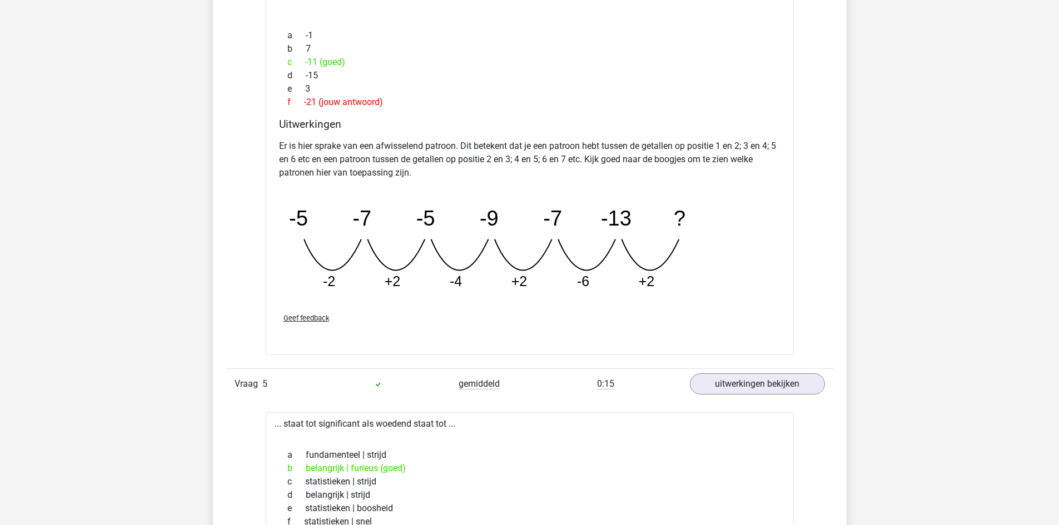
scroll to position [3001, 0]
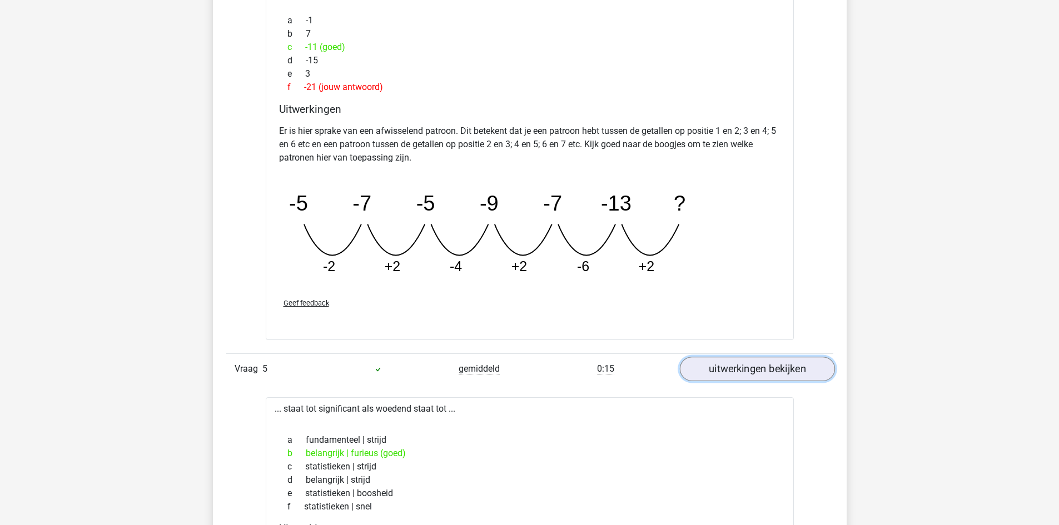
click at [737, 365] on link "uitwerkingen bekijken" at bounding box center [756, 369] width 155 height 24
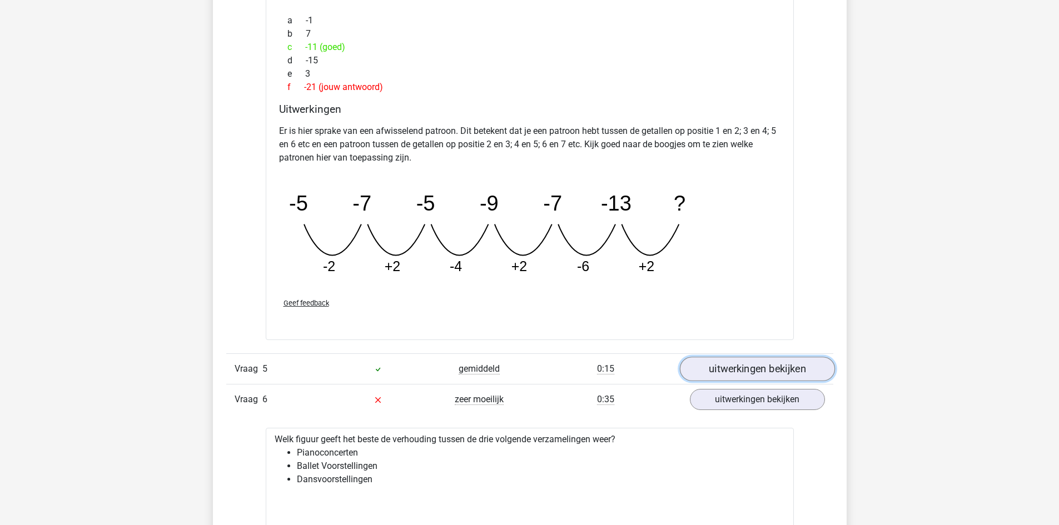
click at [734, 363] on link "uitwerkingen bekijken" at bounding box center [756, 369] width 155 height 24
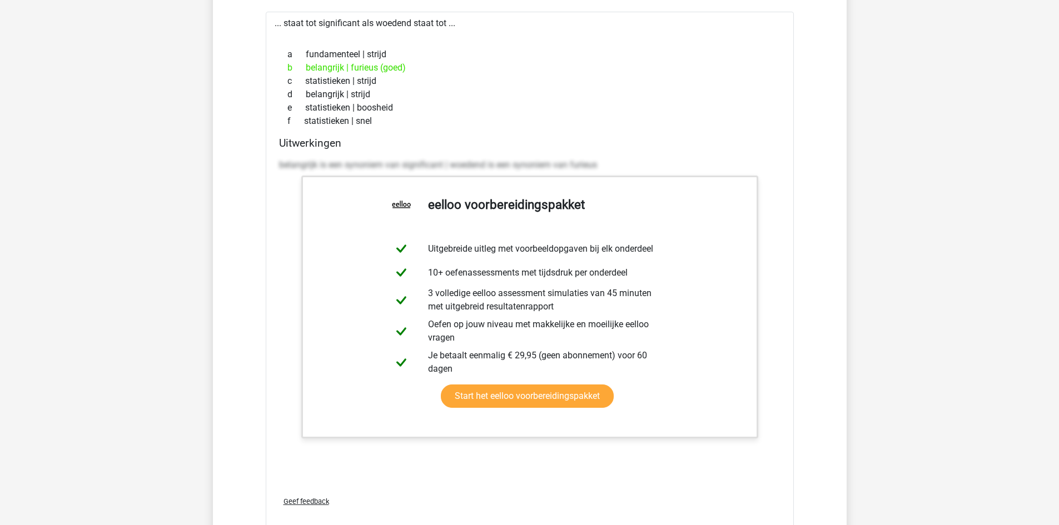
scroll to position [3556, 0]
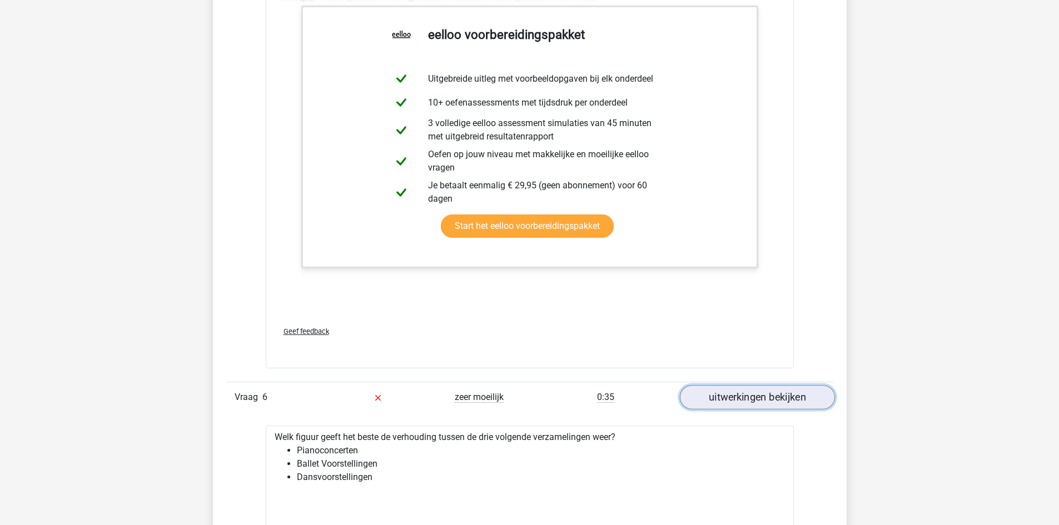
click at [752, 392] on link "uitwerkingen bekijken" at bounding box center [756, 398] width 155 height 24
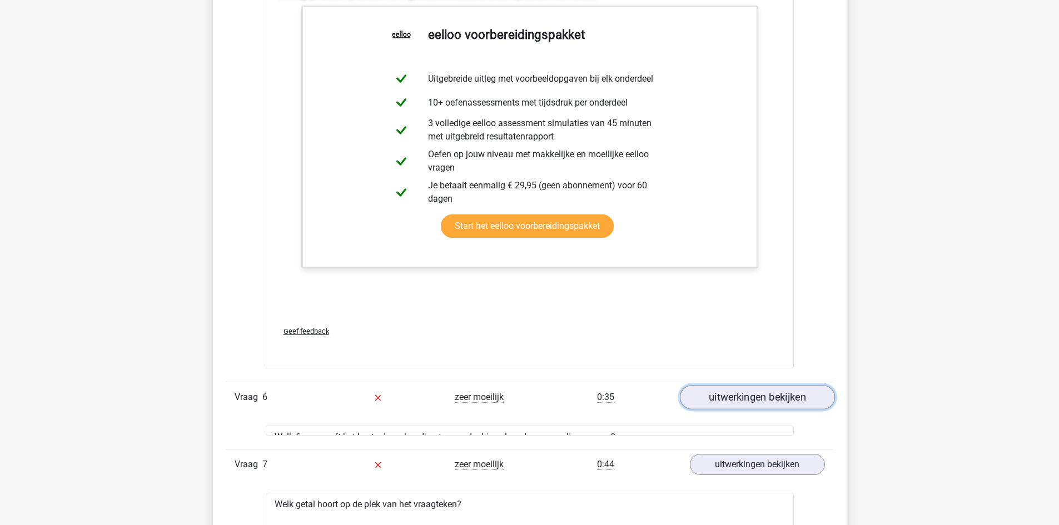
click at [751, 390] on link "uitwerkingen bekijken" at bounding box center [756, 398] width 155 height 24
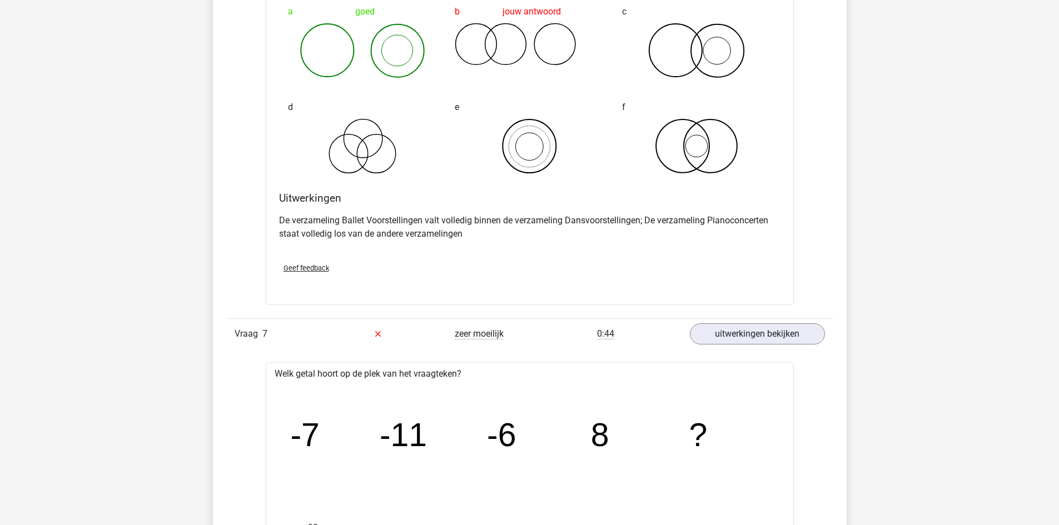
scroll to position [4223, 0]
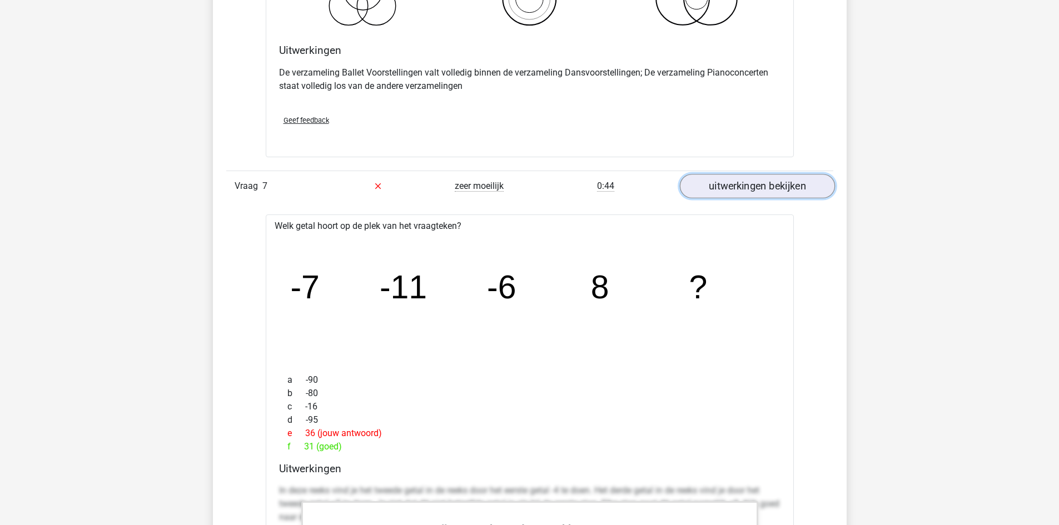
click at [744, 188] on link "uitwerkingen bekijken" at bounding box center [756, 186] width 155 height 24
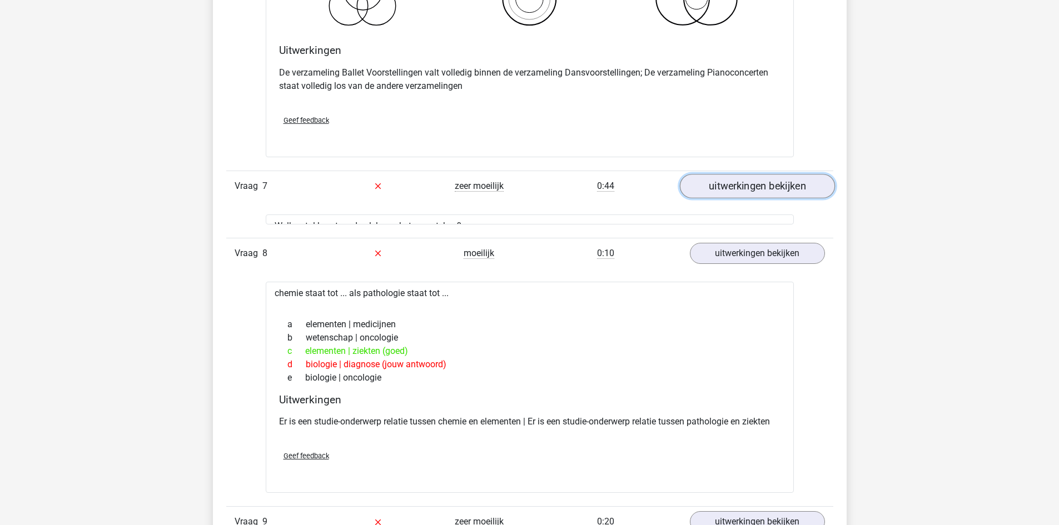
click at [744, 188] on link "uitwerkingen bekijken" at bounding box center [756, 186] width 155 height 24
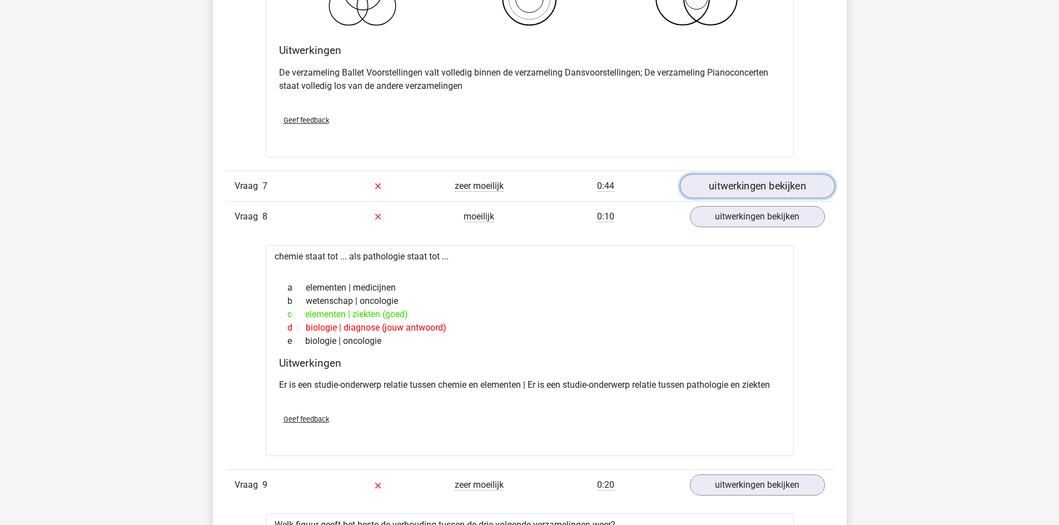
click at [744, 188] on link "uitwerkingen bekijken" at bounding box center [756, 186] width 155 height 24
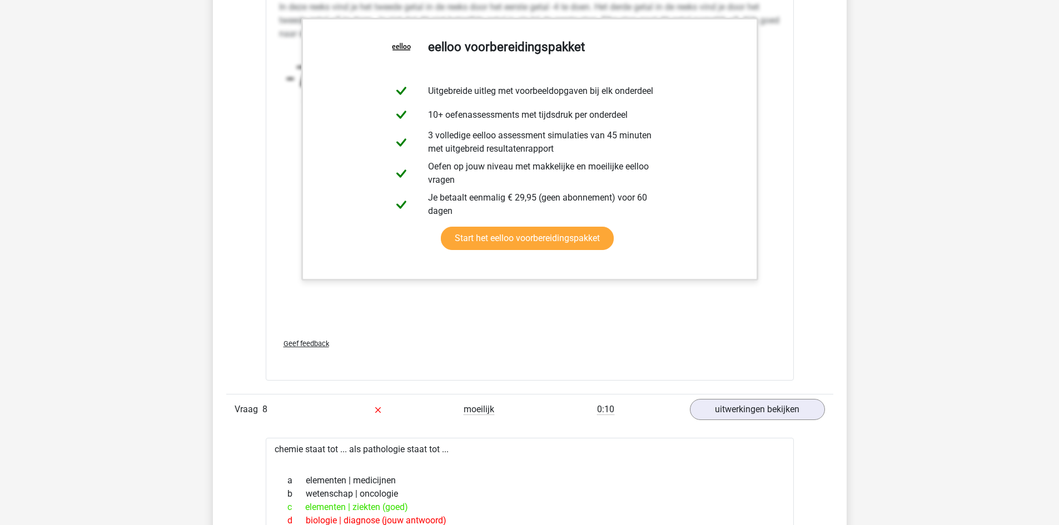
scroll to position [4723, 0]
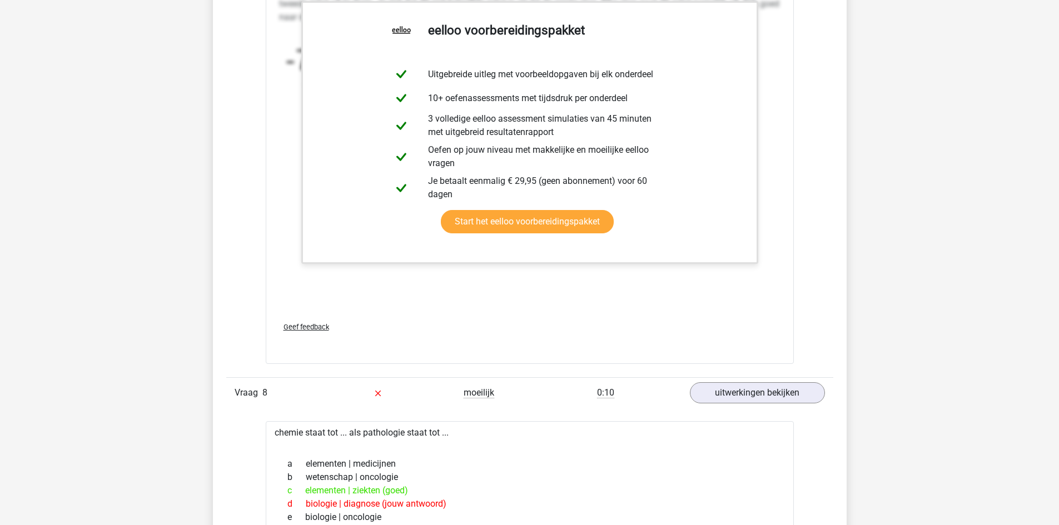
click at [321, 321] on div "Geef feedback" at bounding box center [530, 327] width 510 height 28
click at [318, 326] on span "Geef feedback" at bounding box center [306, 327] width 46 height 8
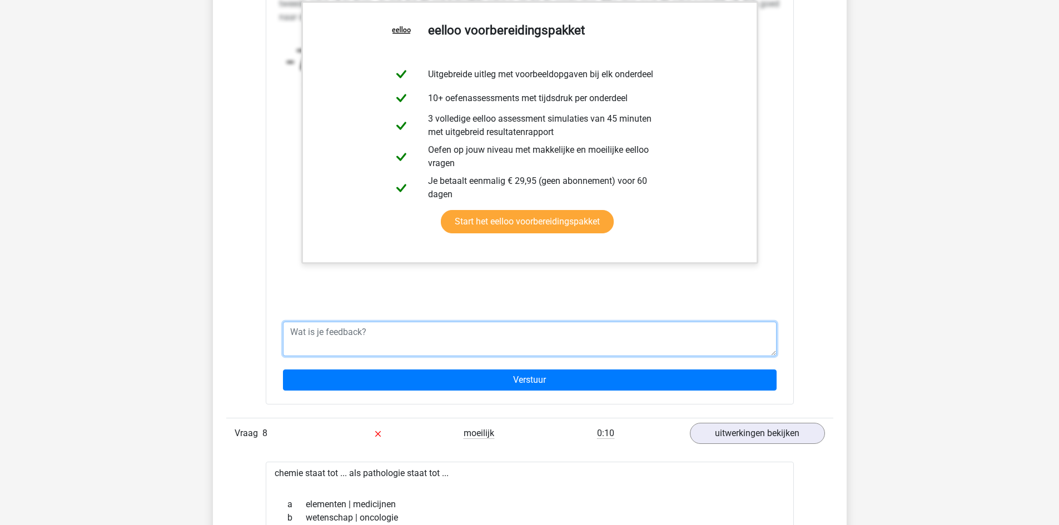
click at [355, 338] on textarea at bounding box center [529, 339] width 493 height 34
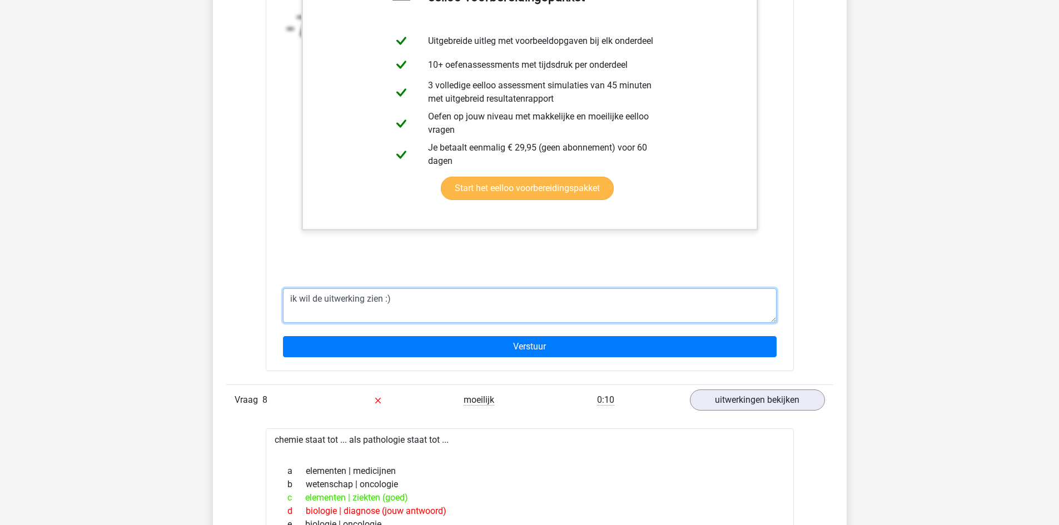
scroll to position [4779, 0]
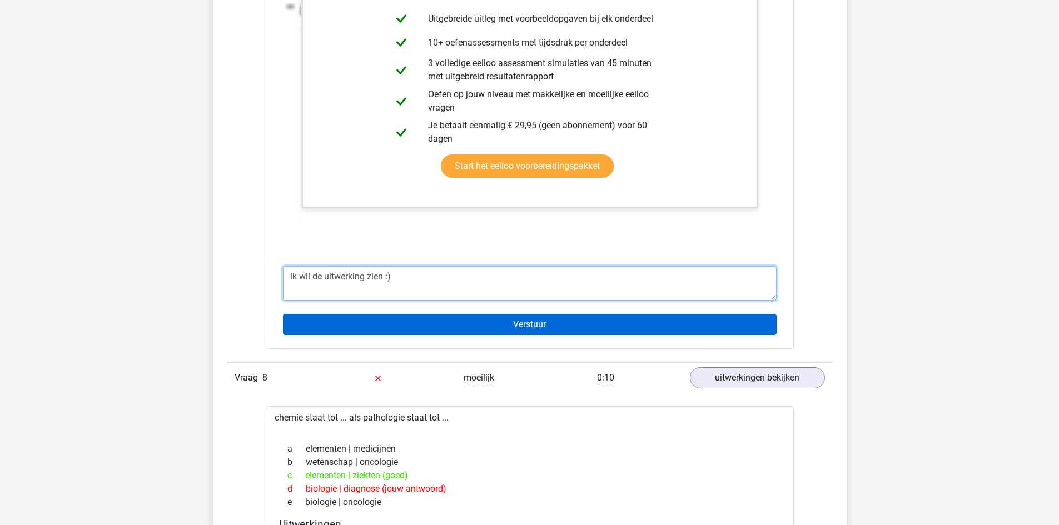
type textarea "ik wil de uitwerking zien :)"
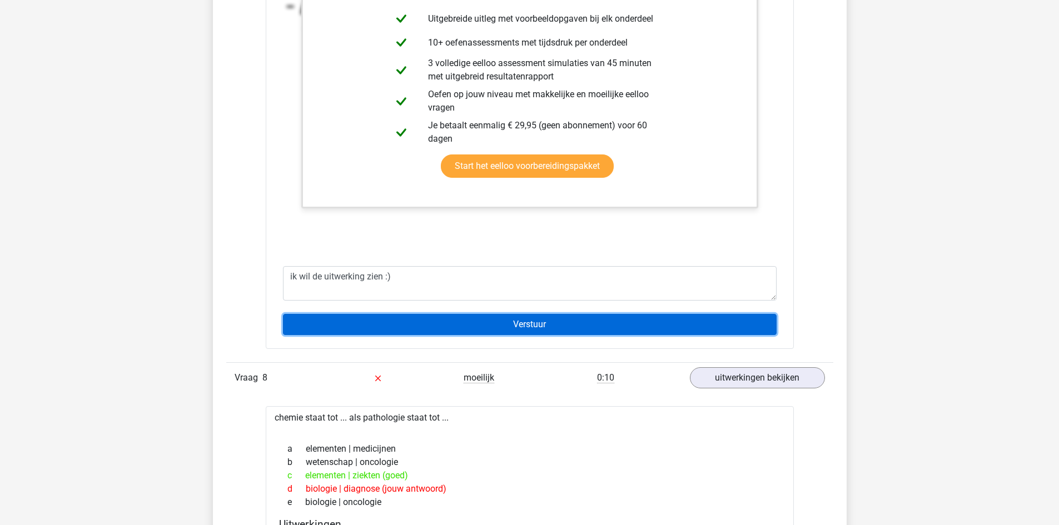
click at [576, 331] on input "Verstuur" at bounding box center [529, 324] width 493 height 21
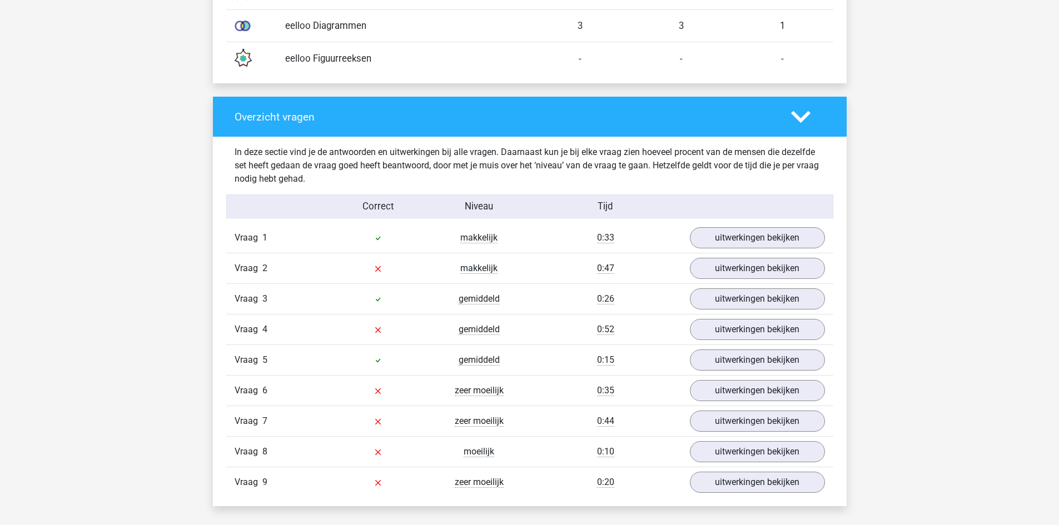
scroll to position [1223, 0]
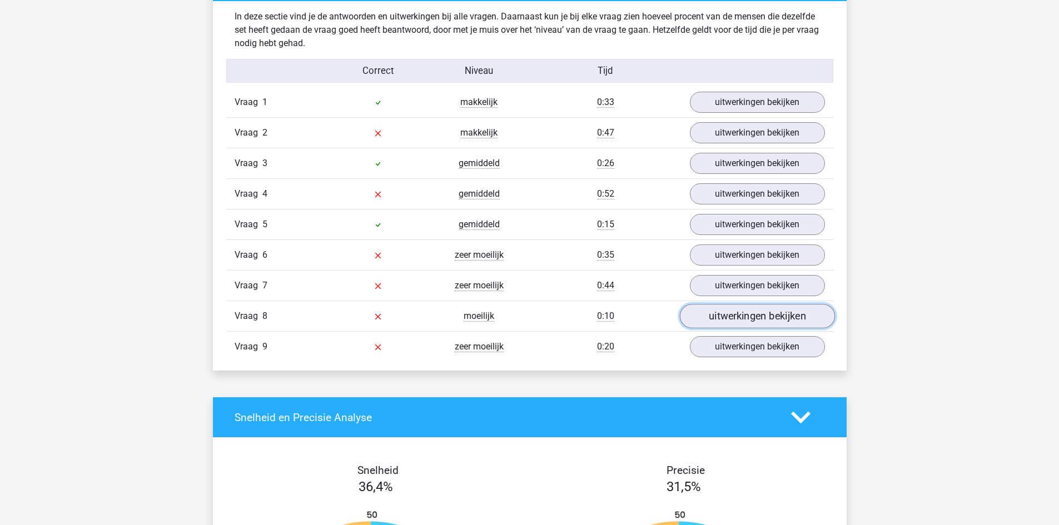
click at [720, 318] on link "uitwerkingen bekijken" at bounding box center [756, 317] width 155 height 24
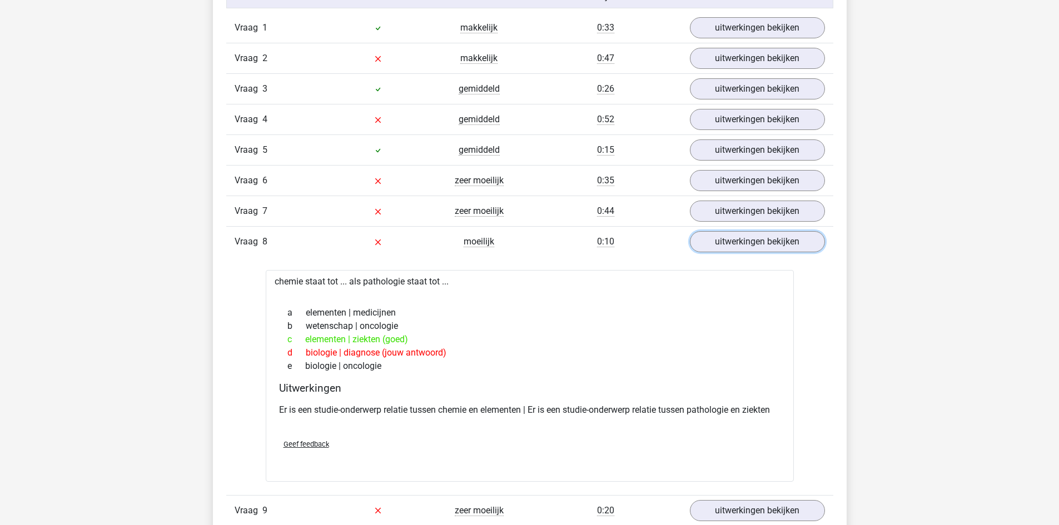
scroll to position [1238, 0]
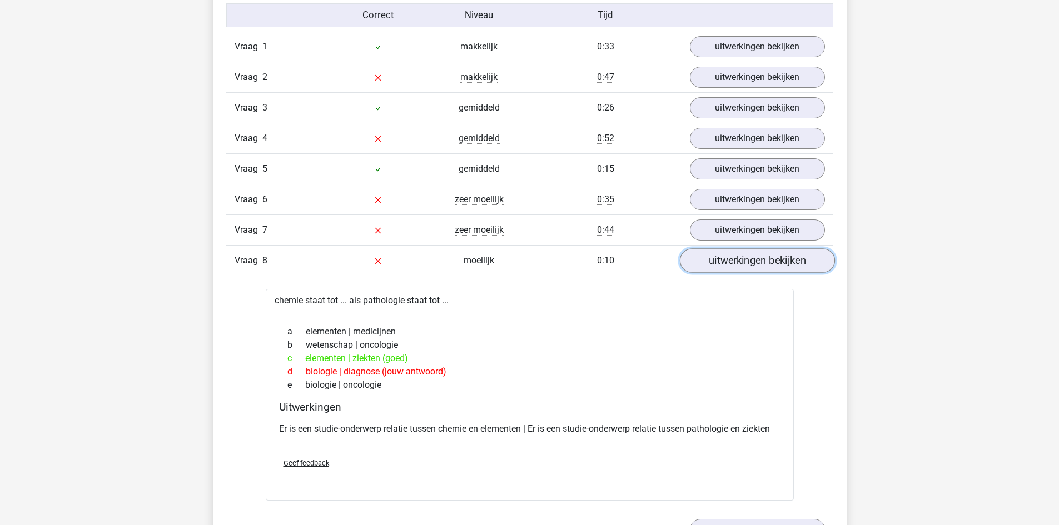
click at [728, 265] on link "uitwerkingen bekijken" at bounding box center [756, 261] width 155 height 24
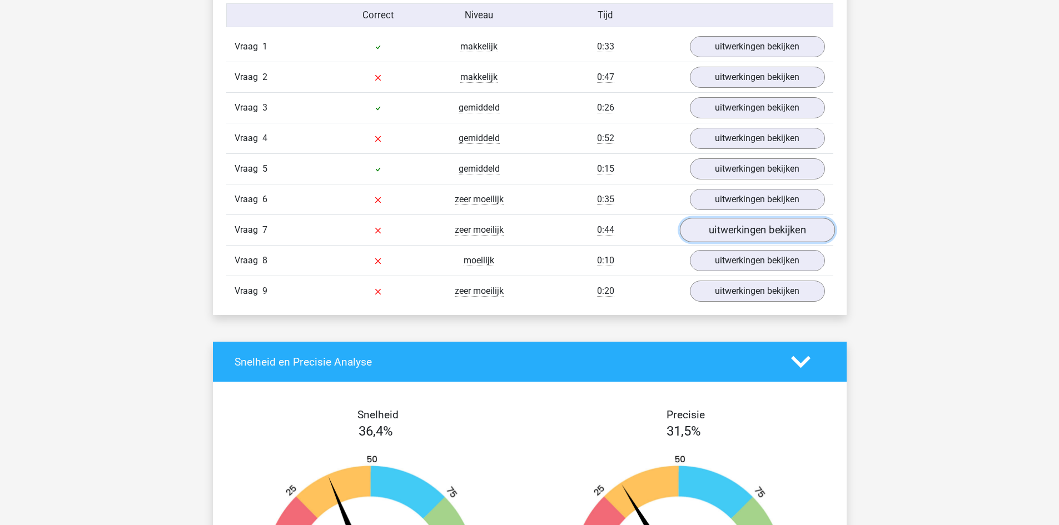
click at [745, 228] on link "uitwerkingen bekijken" at bounding box center [756, 230] width 155 height 24
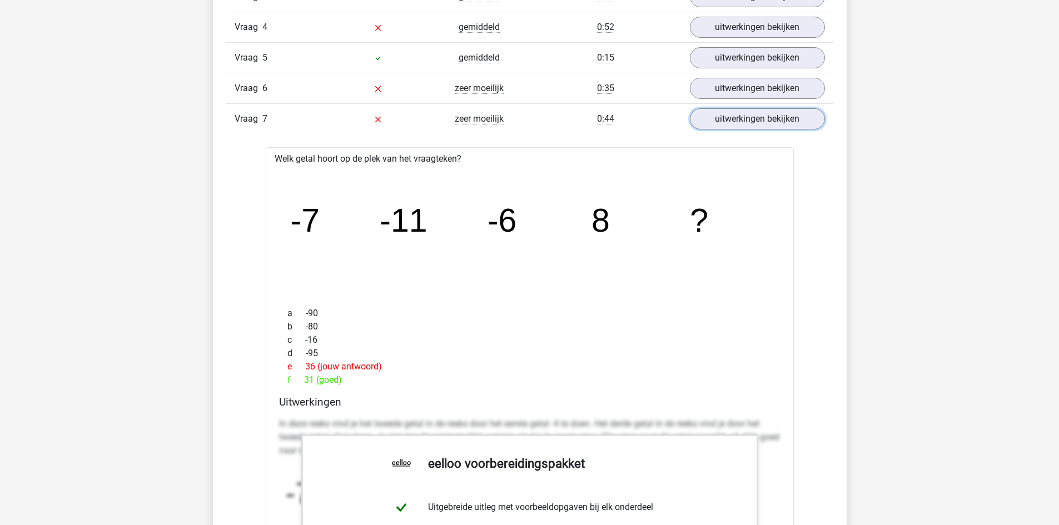
scroll to position [1183, 0]
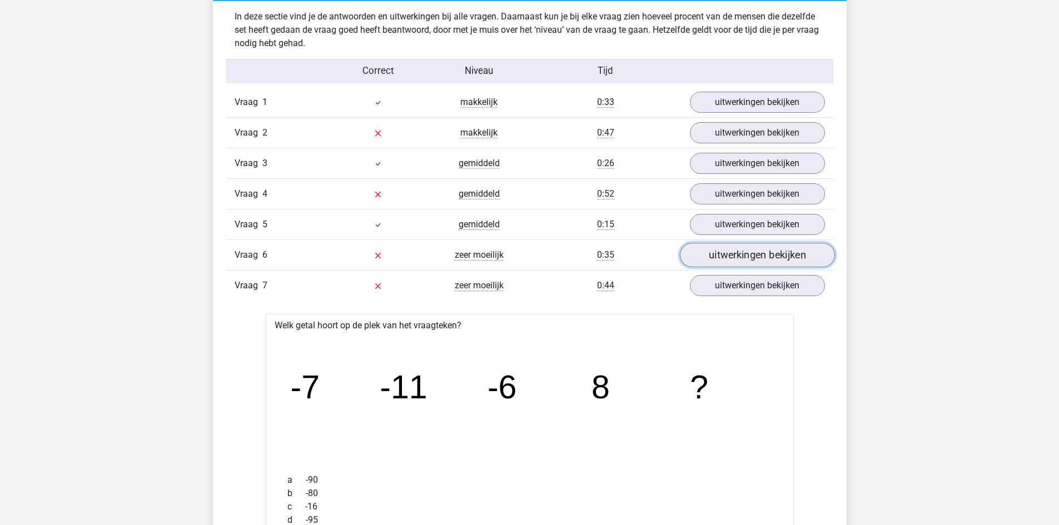
click at [730, 252] on link "uitwerkingen bekijken" at bounding box center [756, 255] width 155 height 24
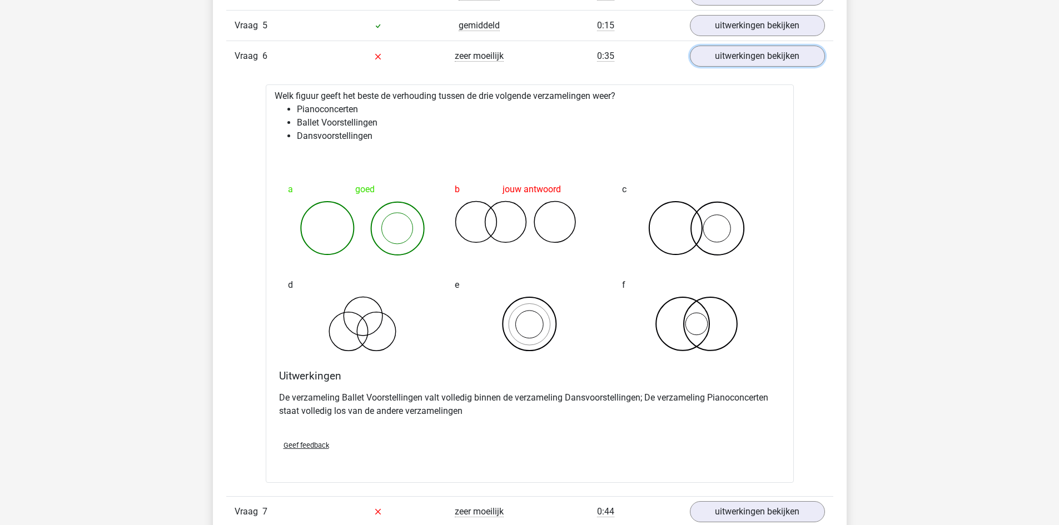
scroll to position [1460, 0]
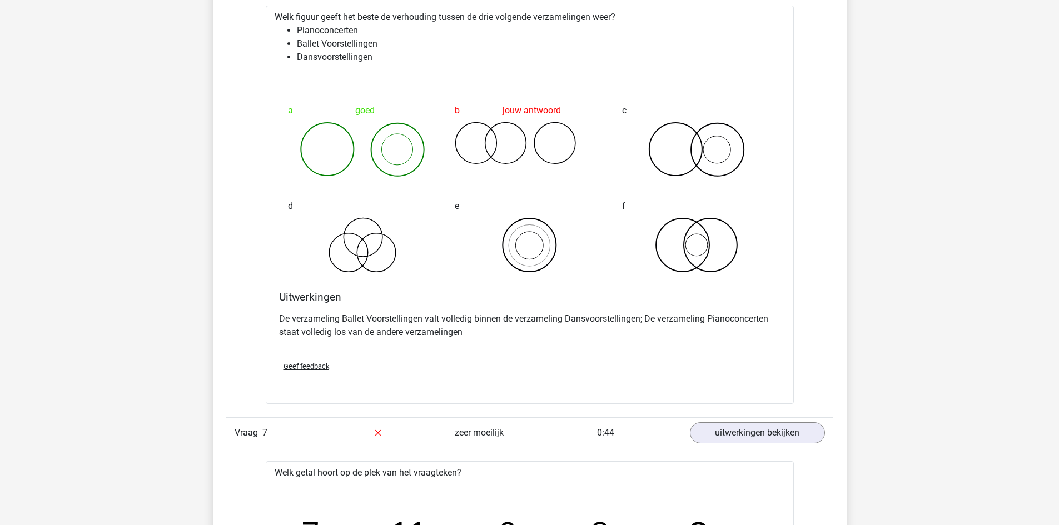
click at [318, 368] on span "Geef feedback" at bounding box center [306, 366] width 46 height 8
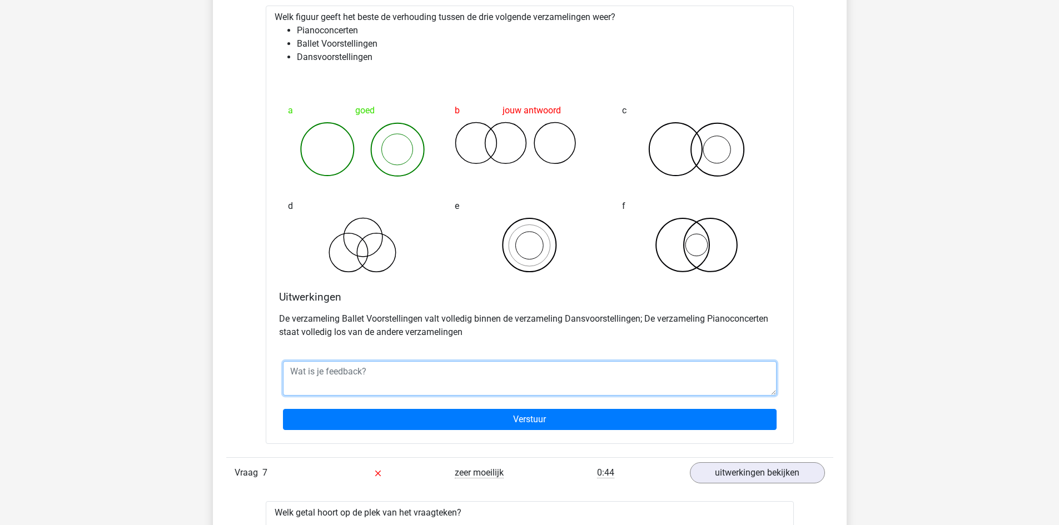
click at [325, 378] on textarea at bounding box center [529, 378] width 493 height 34
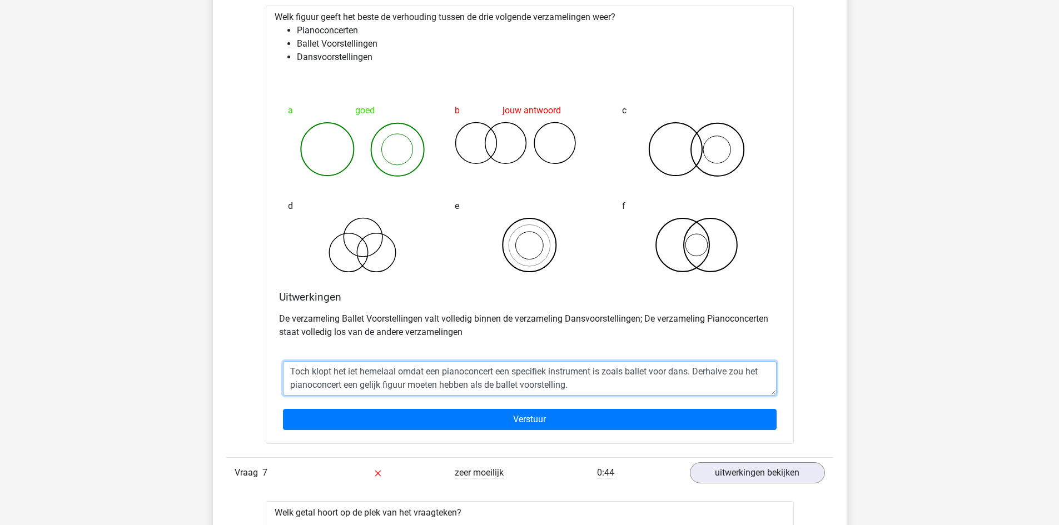
drag, startPoint x: 397, startPoint y: 376, endPoint x: 390, endPoint y: 374, distance: 8.1
click at [582, 389] on textarea "Toch klopt het iet helemaal omdat een pianoconcert een specifiek instrument is …" at bounding box center [529, 378] width 493 height 34
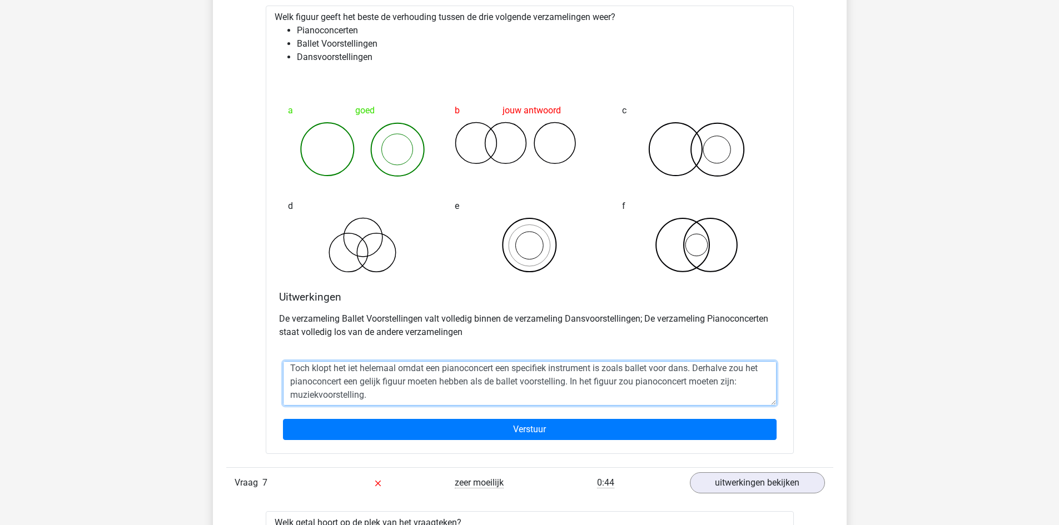
scroll to position [0, 0]
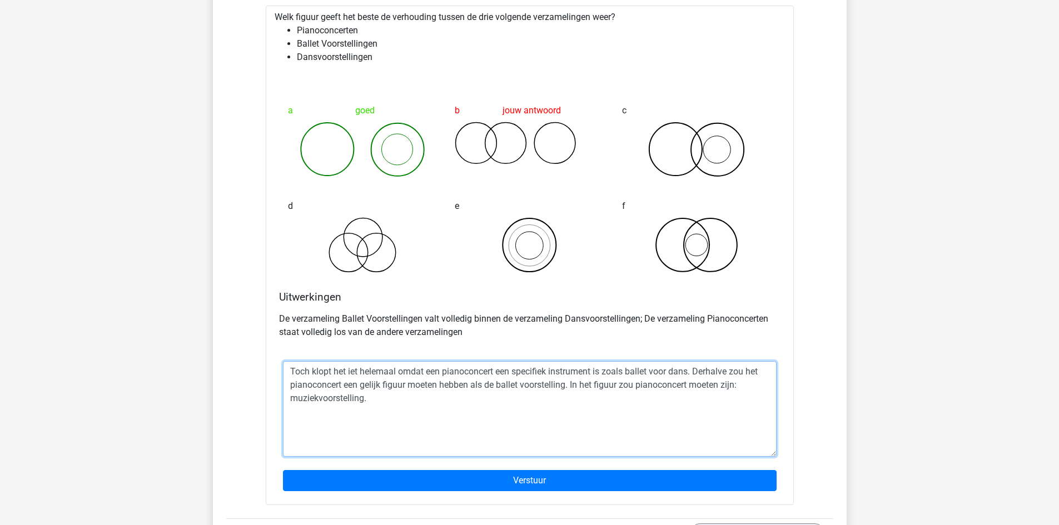
drag, startPoint x: 771, startPoint y: 394, endPoint x: 779, endPoint y: 455, distance: 61.6
click at [779, 455] on div "Toch klopt het iet helemaal omdat een pianoconcert een specifiek instrument is …" at bounding box center [530, 426] width 510 height 148
click at [349, 372] on textarea "Toch klopt het iet helemaal omdat een pianoconcert een specifiek instrument is …" at bounding box center [529, 409] width 493 height 96
click at [343, 385] on textarea "Toch klopt het niet helemaal omdat een pianoconcert een specifiek instrument is…" at bounding box center [529, 409] width 493 height 96
click at [760, 370] on textarea "Toch klopt het niet helemaal omdat een pianoconcert een specifiek instrument is…" at bounding box center [529, 409] width 493 height 96
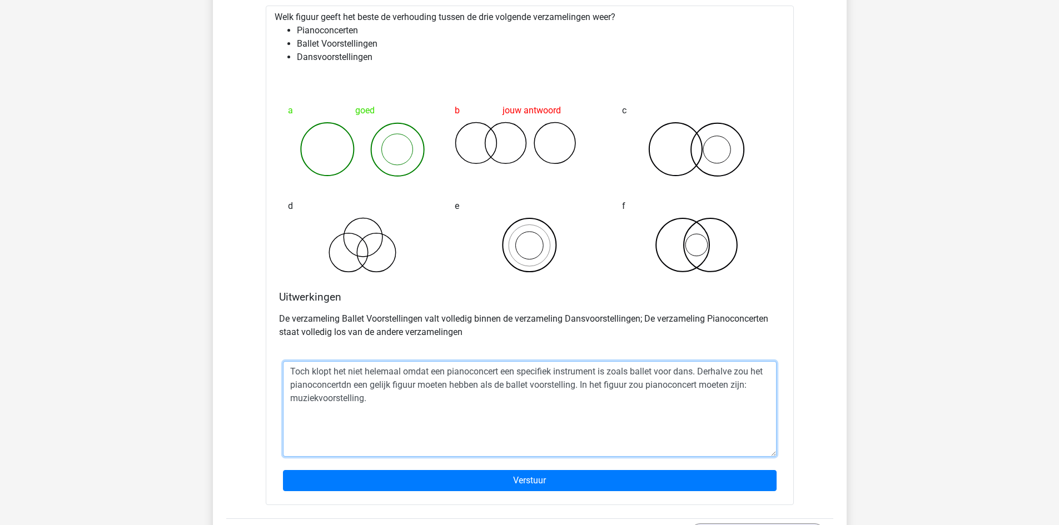
click at [760, 370] on textarea "Toch klopt het niet helemaal omdat een pianoconcert een specifiek instrument is…" at bounding box center [529, 409] width 493 height 96
click at [342, 381] on textarea "Toch klopt het niet helemaal omdat een pianoconcert een specifiek instrument is…" at bounding box center [529, 409] width 493 height 96
click at [643, 385] on textarea "Toch klopt het niet helemaal omdat een pianoconcert een specifiek instrument is…" at bounding box center [529, 409] width 493 height 96
click at [595, 385] on textarea "Toch klopt het niet helemaal omdat een pianoconcert een specifiek instrument is…" at bounding box center [529, 409] width 493 height 96
click at [584, 385] on textarea "Toch klopt het niet helemaal omdat een pianoconcert een specifiek instrument is…" at bounding box center [529, 409] width 493 height 96
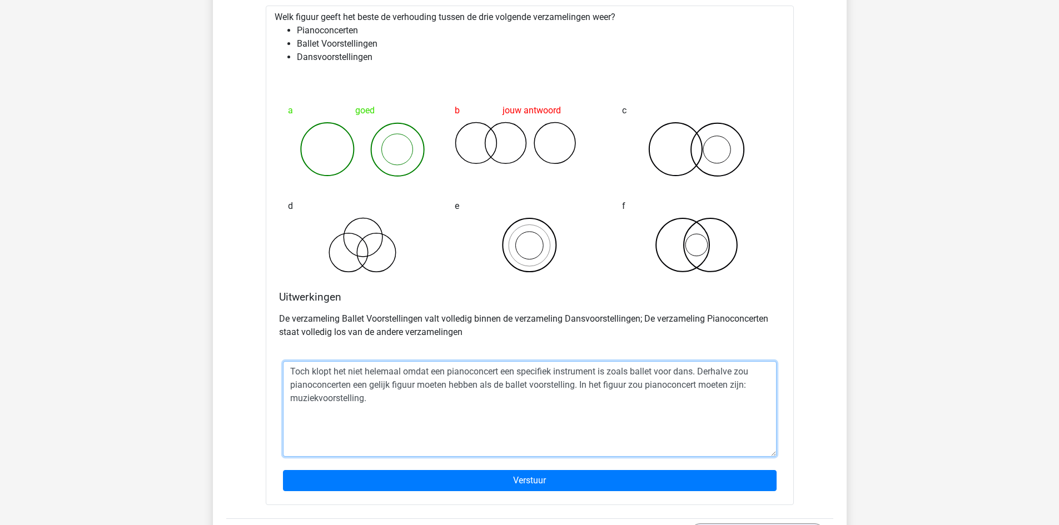
click at [583, 385] on textarea "Toch klopt het niet helemaal omdat een pianoconcert een specifiek instrument is…" at bounding box center [529, 409] width 493 height 96
click at [406, 372] on textarea "Toch klopt het niet helemaal omdat een pianoconcert een specifiek instrument is…" at bounding box center [529, 409] width 493 height 96
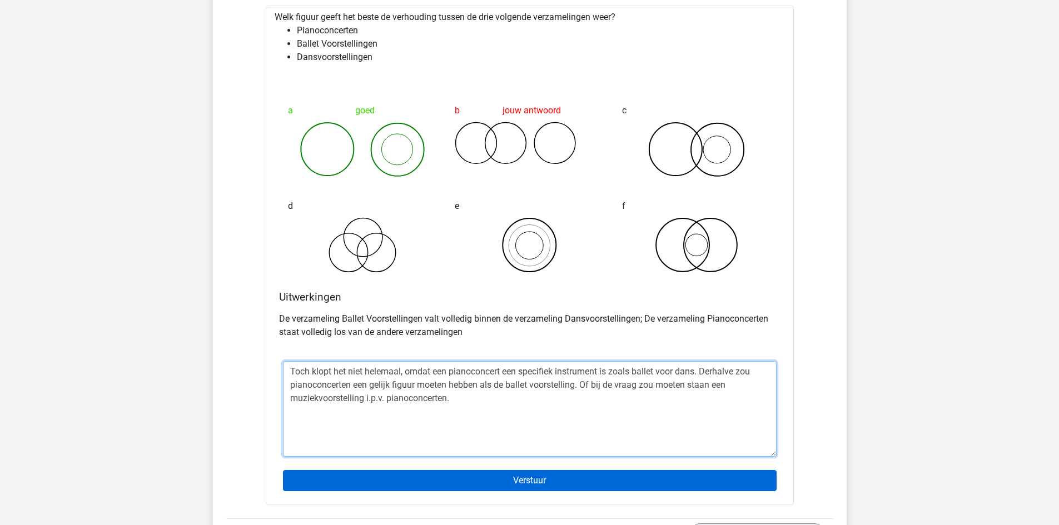
type textarea "Toch klopt het niet helemaal, omdat een pianoconcert een specifiek instrument i…"
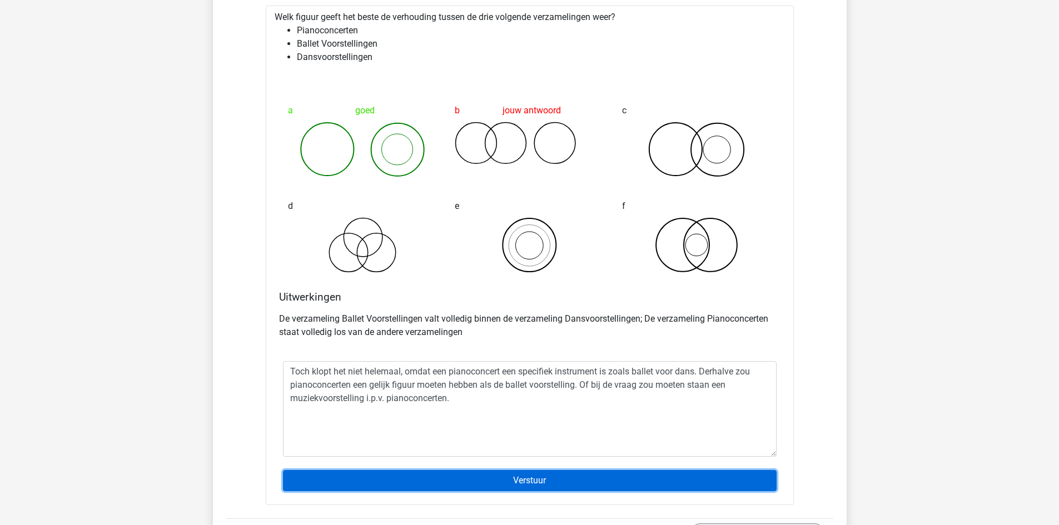
click at [471, 478] on input "Verstuur" at bounding box center [529, 480] width 493 height 21
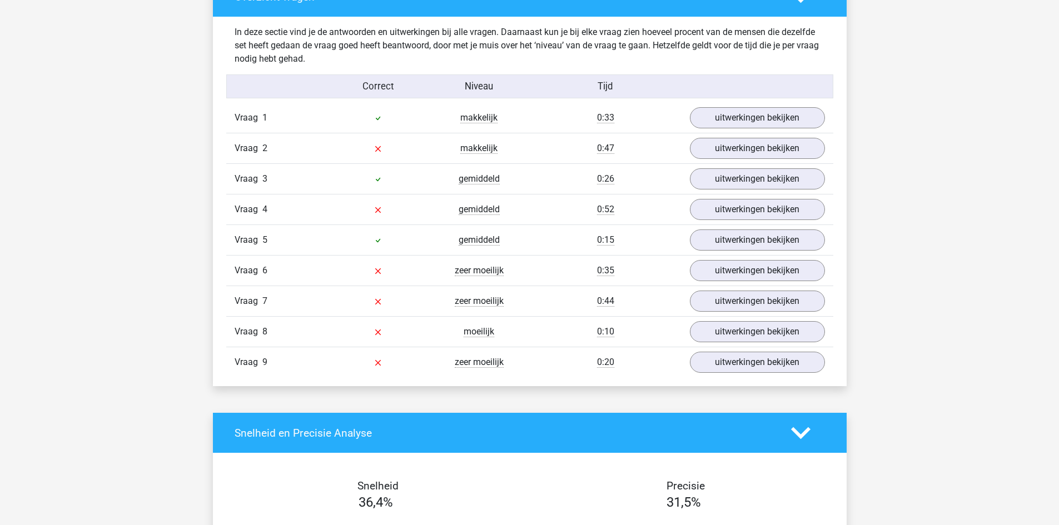
scroll to position [1127, 0]
